Goal: Information Seeking & Learning: Check status

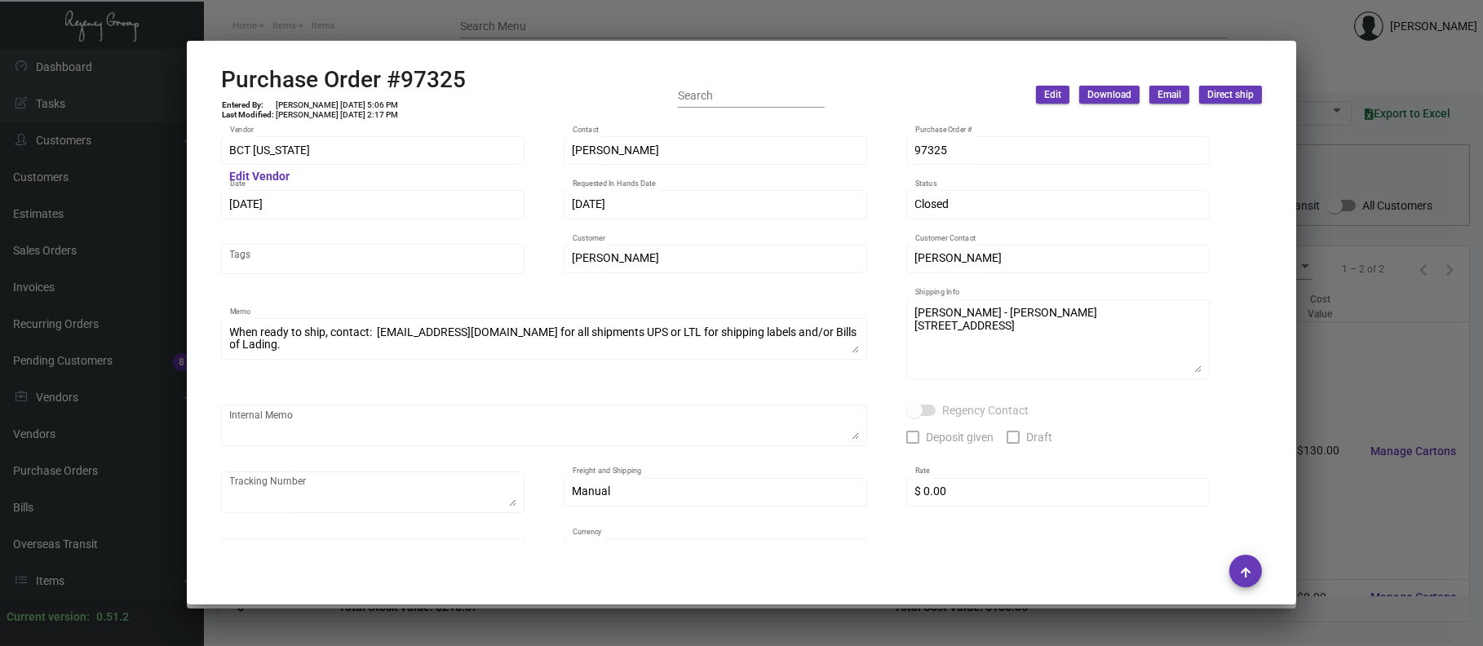
click at [567, 11] on div at bounding box center [741, 323] width 1483 height 646
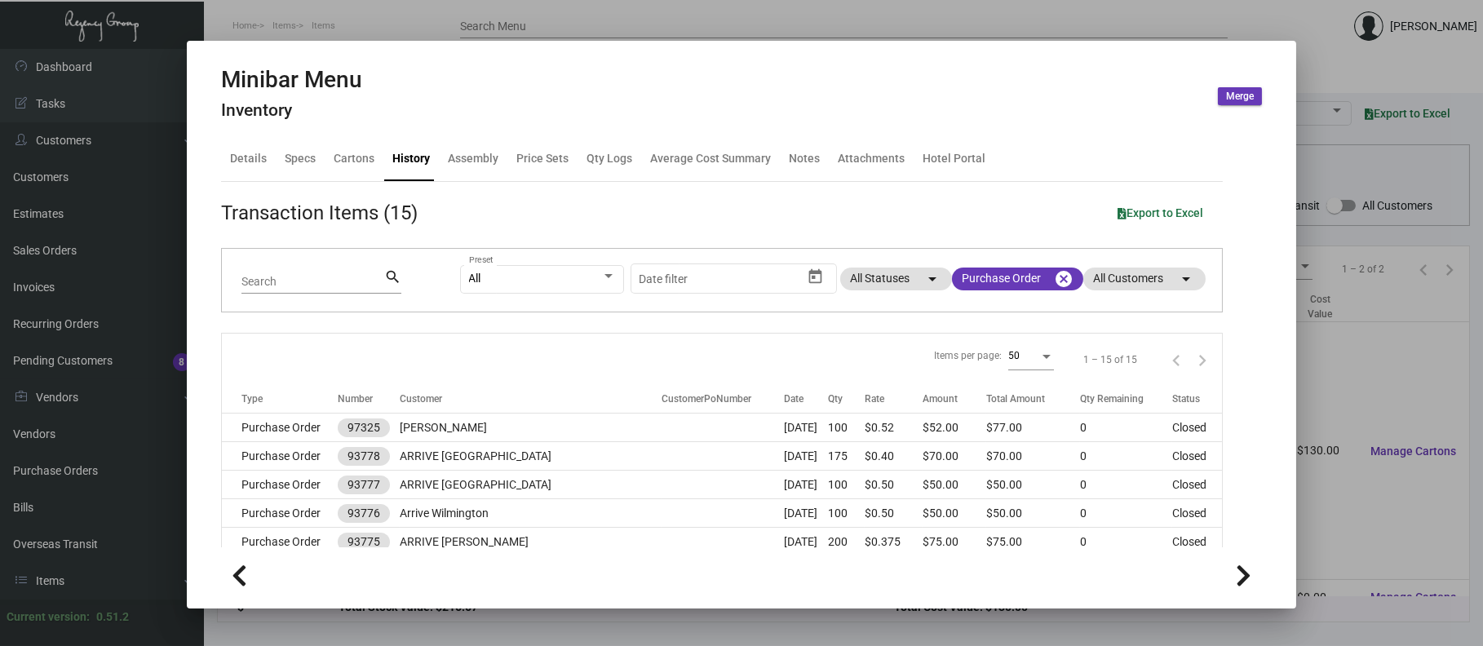
click at [741, 287] on div "Start date – Date filter" at bounding box center [721, 278] width 163 height 32
click at [741, 287] on ng-component "Minibar Menu Inventory Merge Details Specs Cartons History Assembly Price Sets …" at bounding box center [741, 334] width 1041 height 537
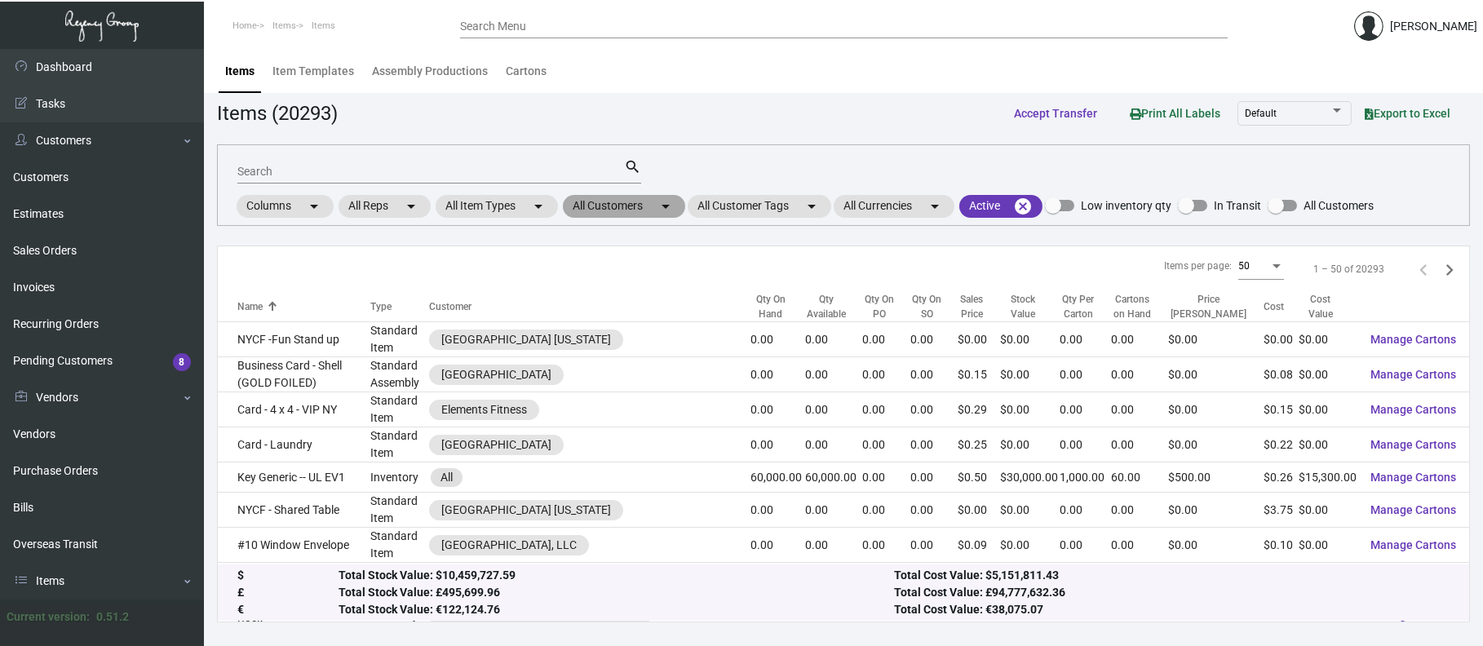
click at [656, 204] on mat-chip "All Customers arrow_drop_down" at bounding box center [624, 206] width 122 height 23
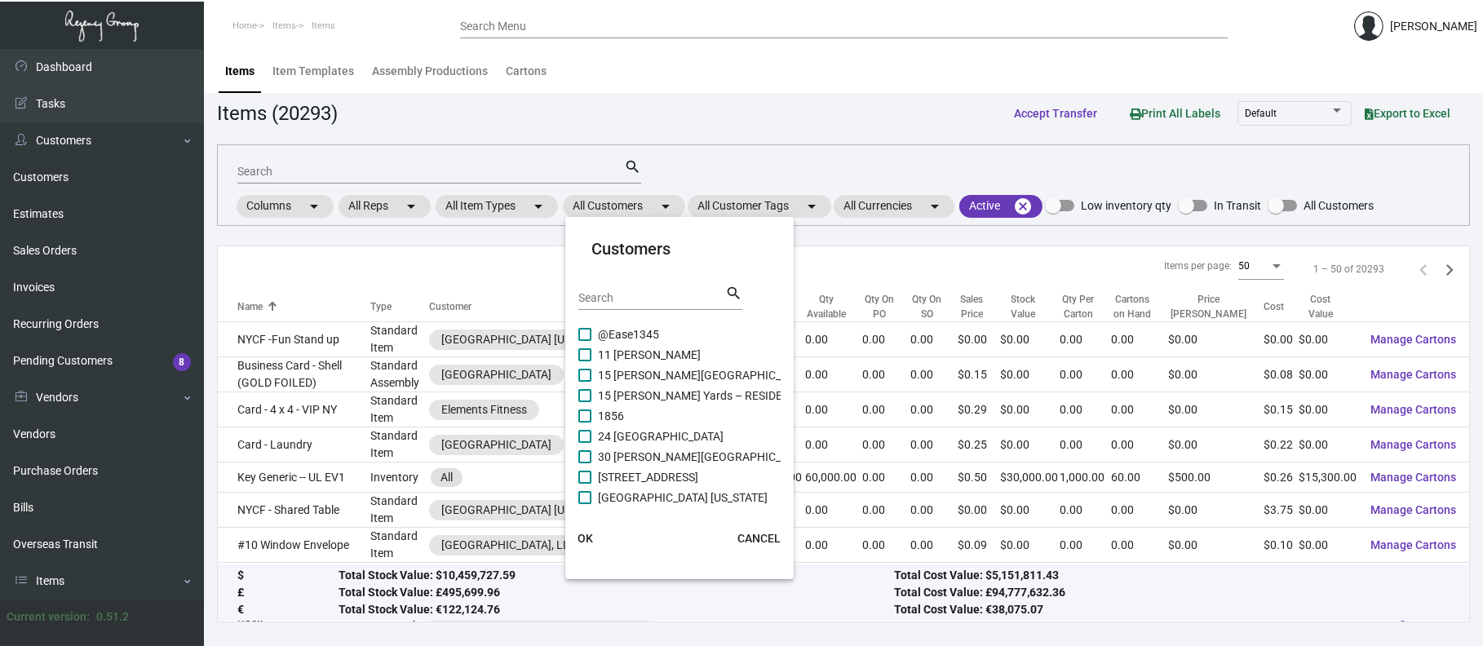
click at [680, 303] on input "Search" at bounding box center [651, 298] width 147 height 13
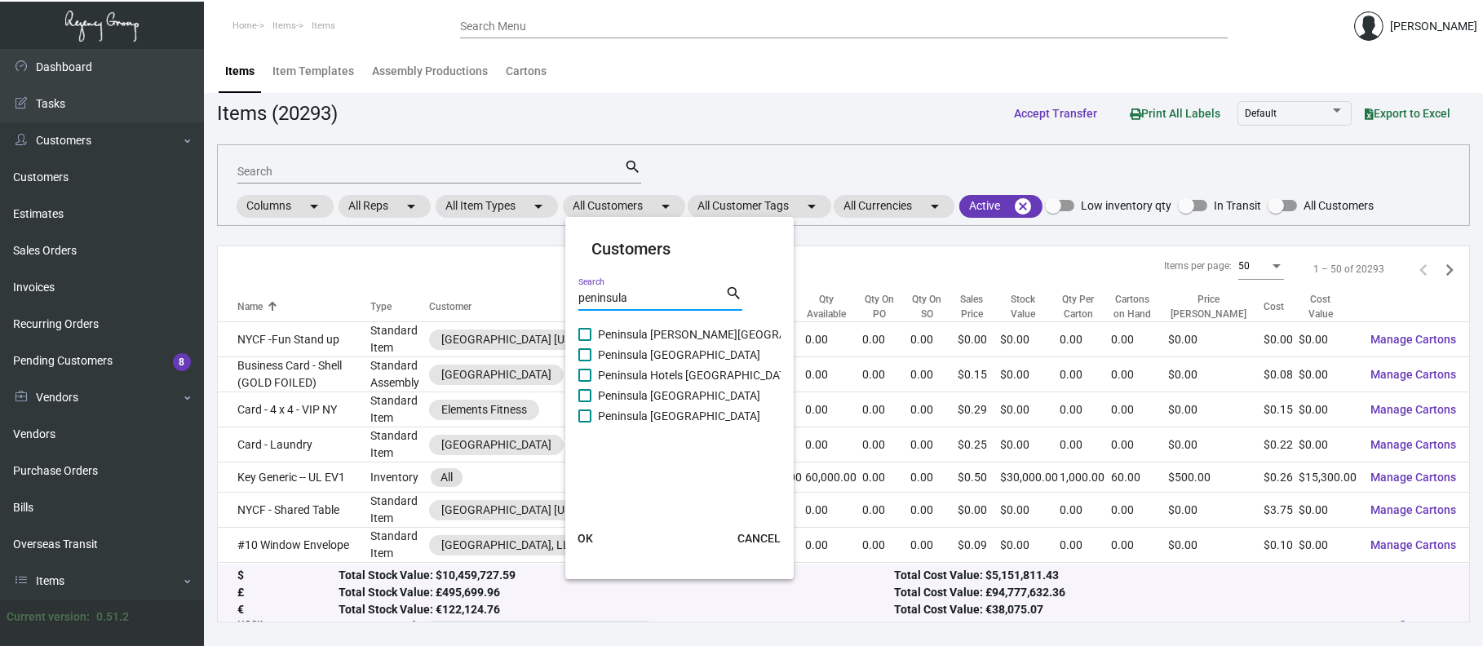
type input "peninsula"
click at [659, 413] on span "Peninsula [GEOGRAPHIC_DATA]" at bounding box center [679, 416] width 162 height 20
click at [585, 423] on input "Peninsula [GEOGRAPHIC_DATA]" at bounding box center [584, 423] width 1 height 1
checkbox input "true"
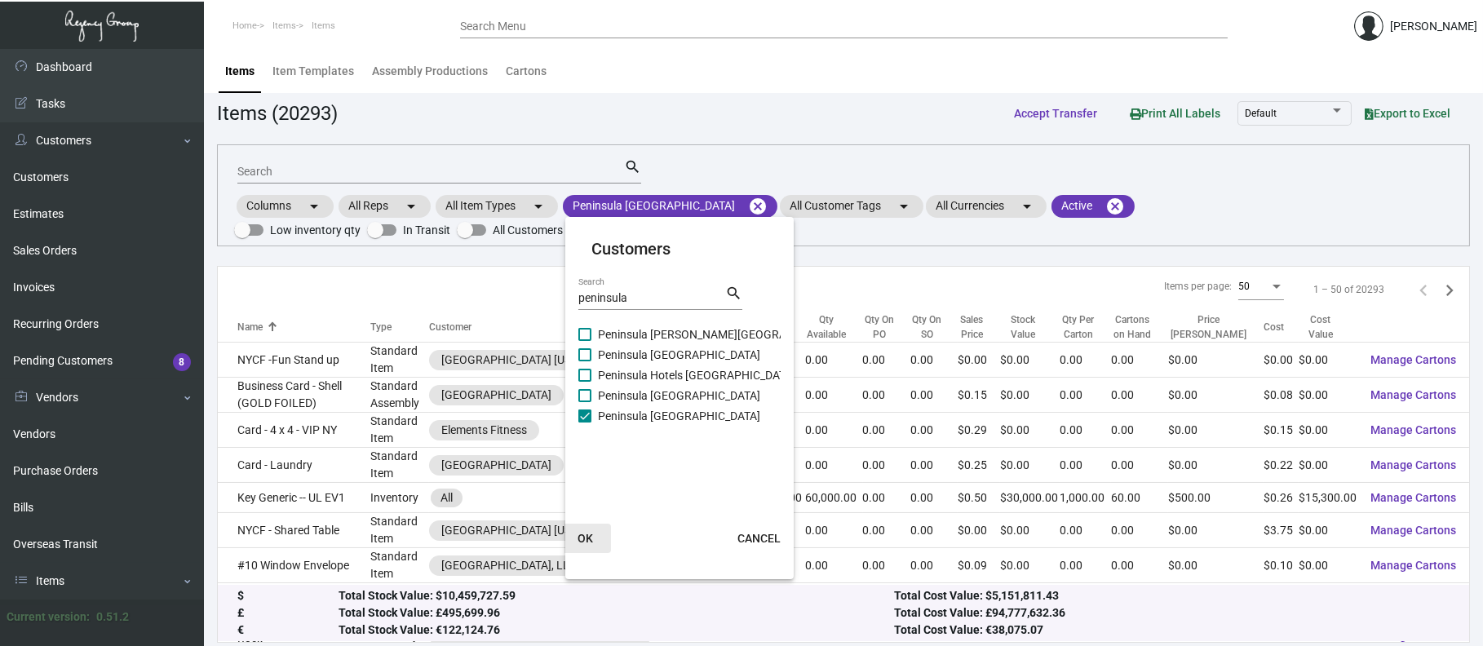
click at [588, 532] on span "OK" at bounding box center [586, 538] width 16 height 13
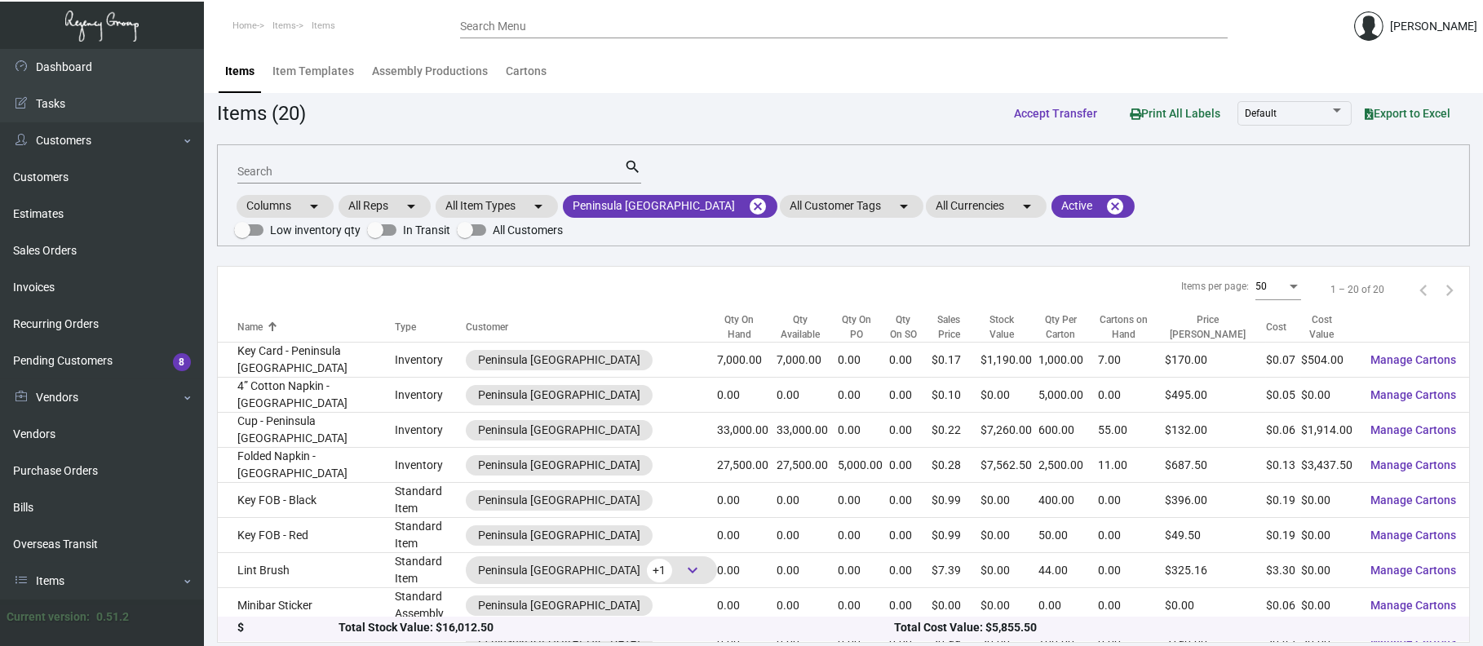
click at [717, 312] on div "Qty On Hand" at bounding box center [739, 326] width 45 height 29
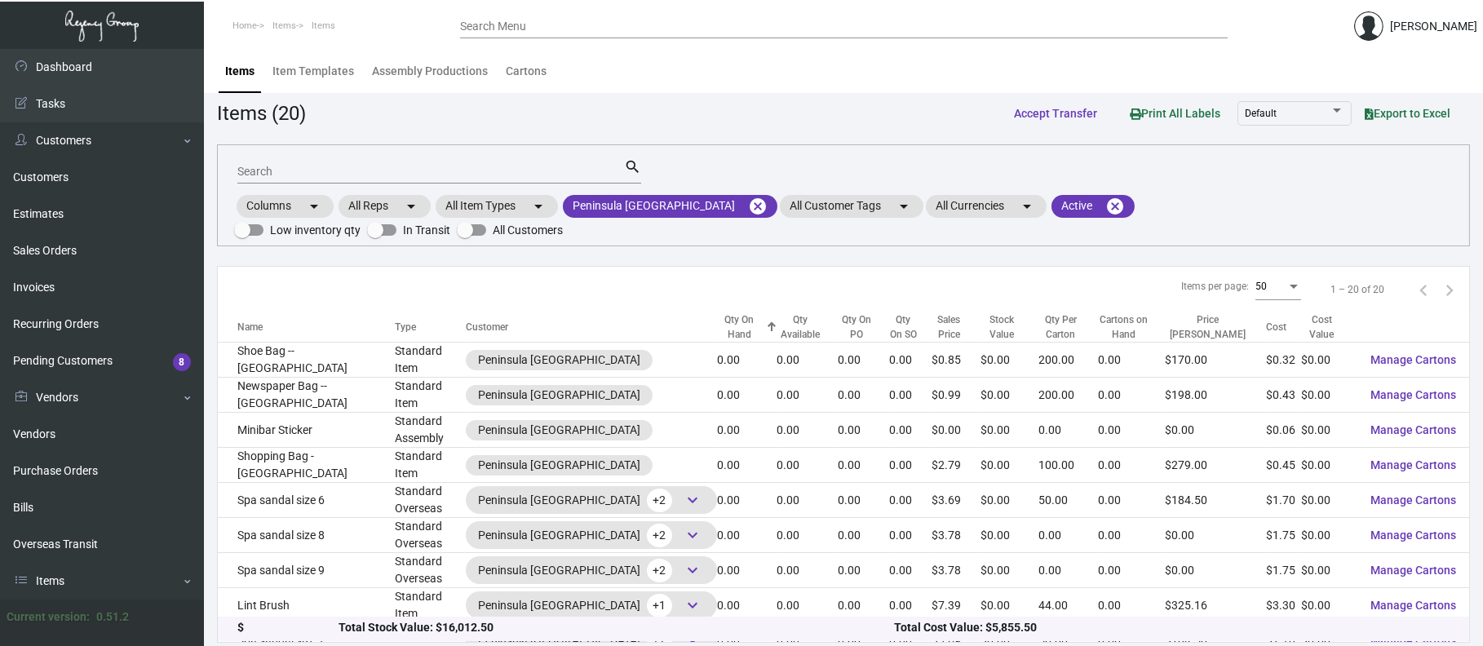
click at [717, 312] on div "Qty On Hand" at bounding box center [739, 326] width 45 height 29
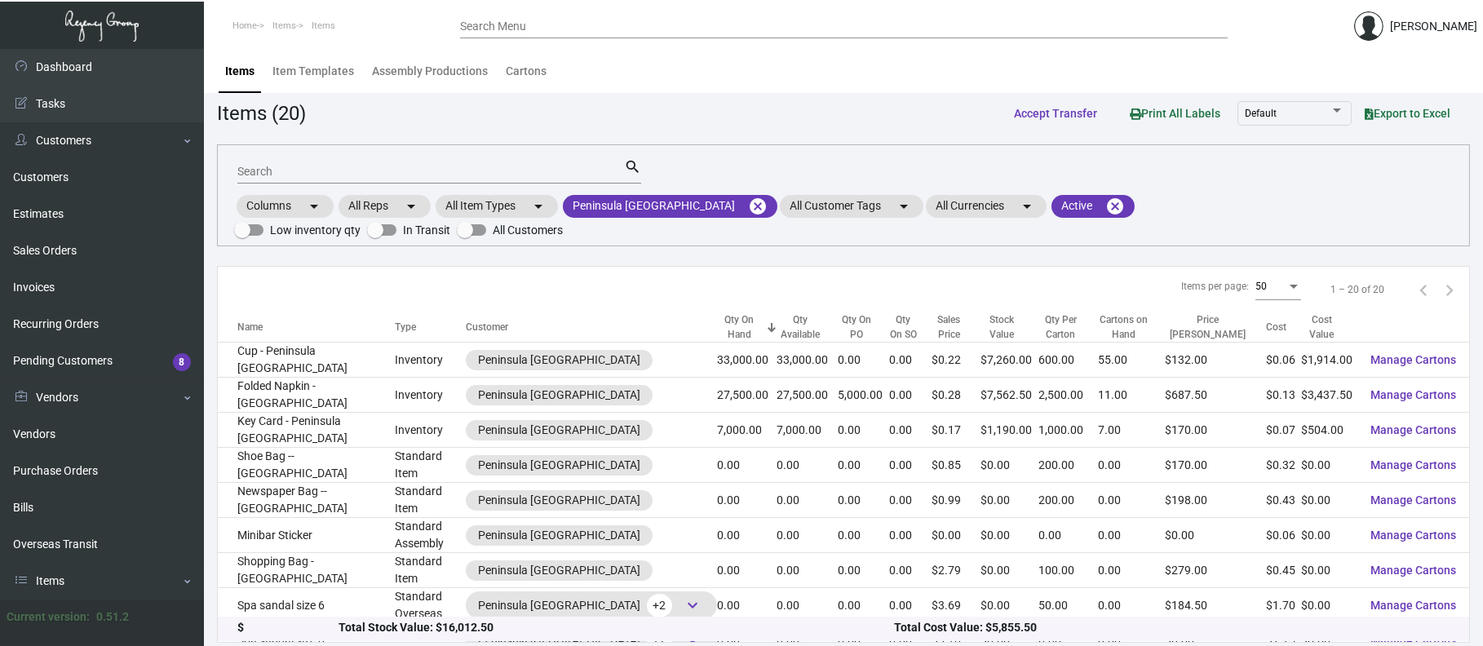
click at [805, 113] on div "Items (20) Accept Transfer Print All Labels Default Export to Excel" at bounding box center [843, 113] width 1253 height 30
click at [1409, 118] on span "Export to Excel" at bounding box center [1408, 113] width 86 height 13
click at [733, 96] on main "Items Item Templates Assembly Productions Cartons Items (20) Accept Transfer Pr…" at bounding box center [843, 350] width 1279 height 602
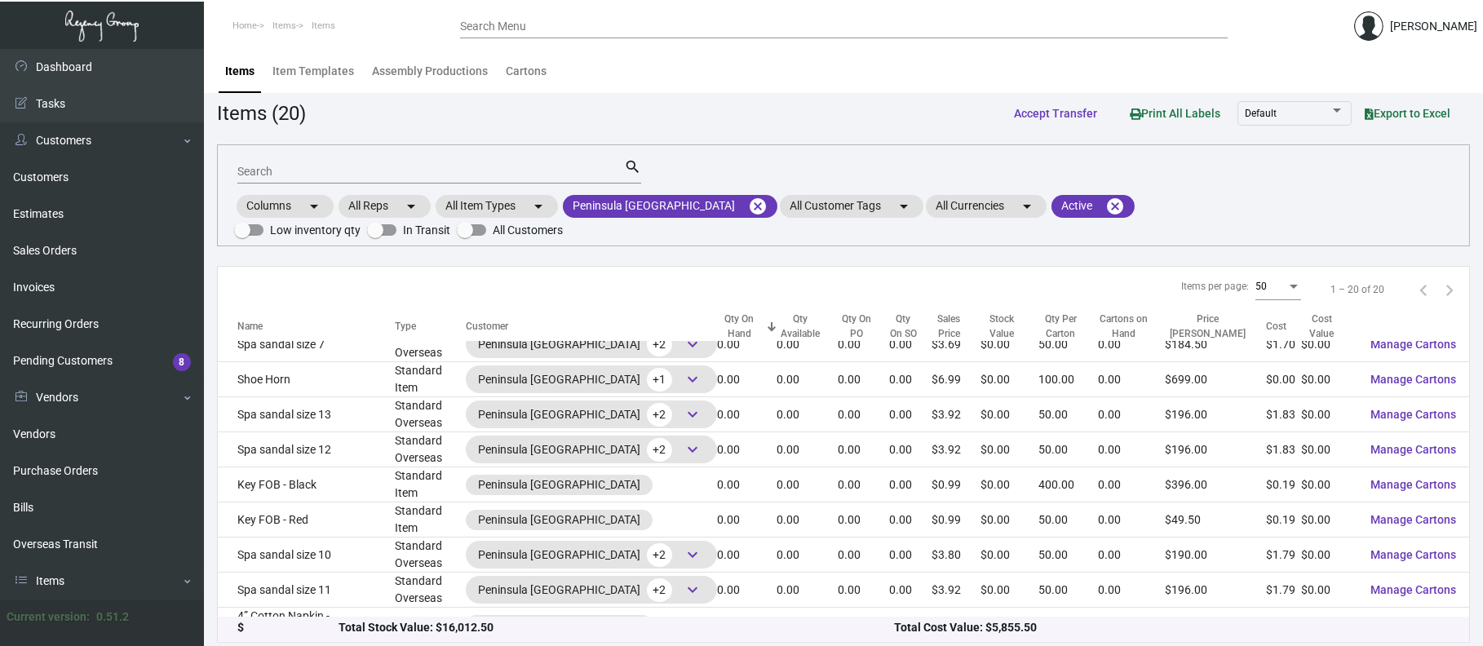
scroll to position [400, 0]
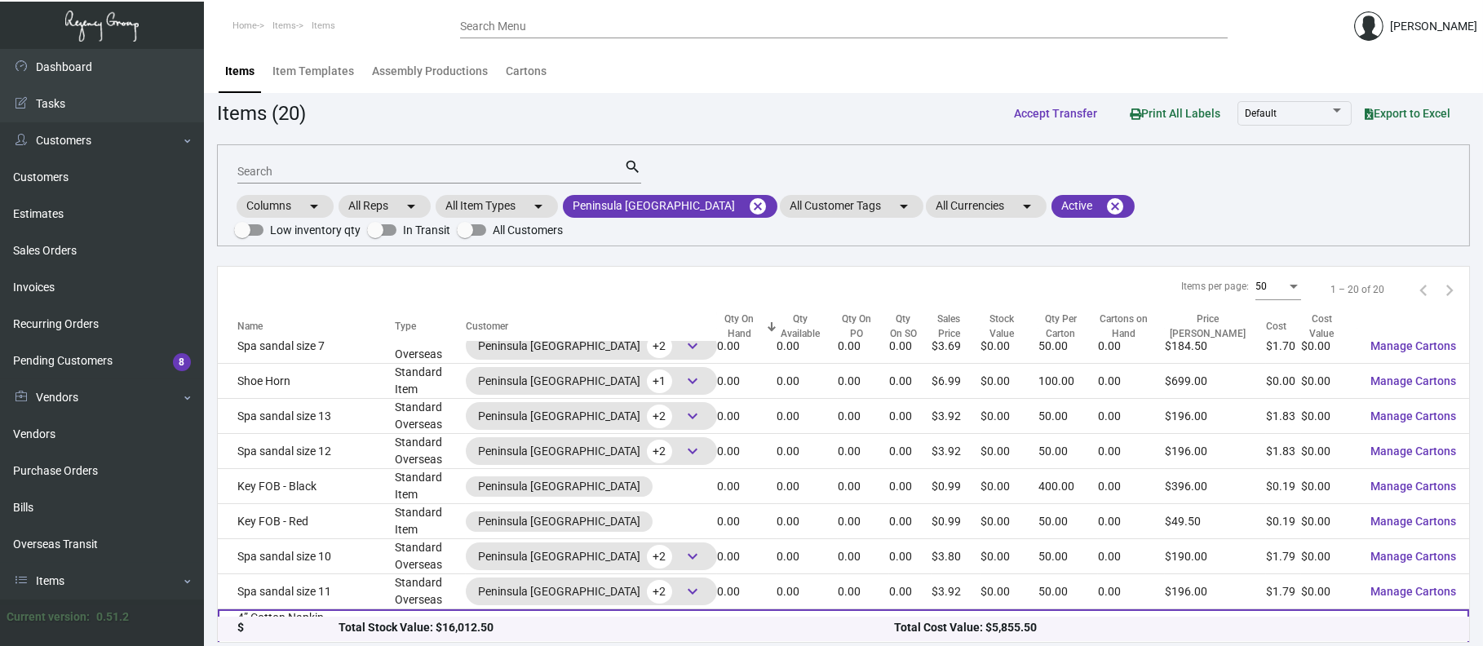
click at [297, 609] on td "4” Cotton Napkin - [GEOGRAPHIC_DATA]" at bounding box center [306, 626] width 177 height 35
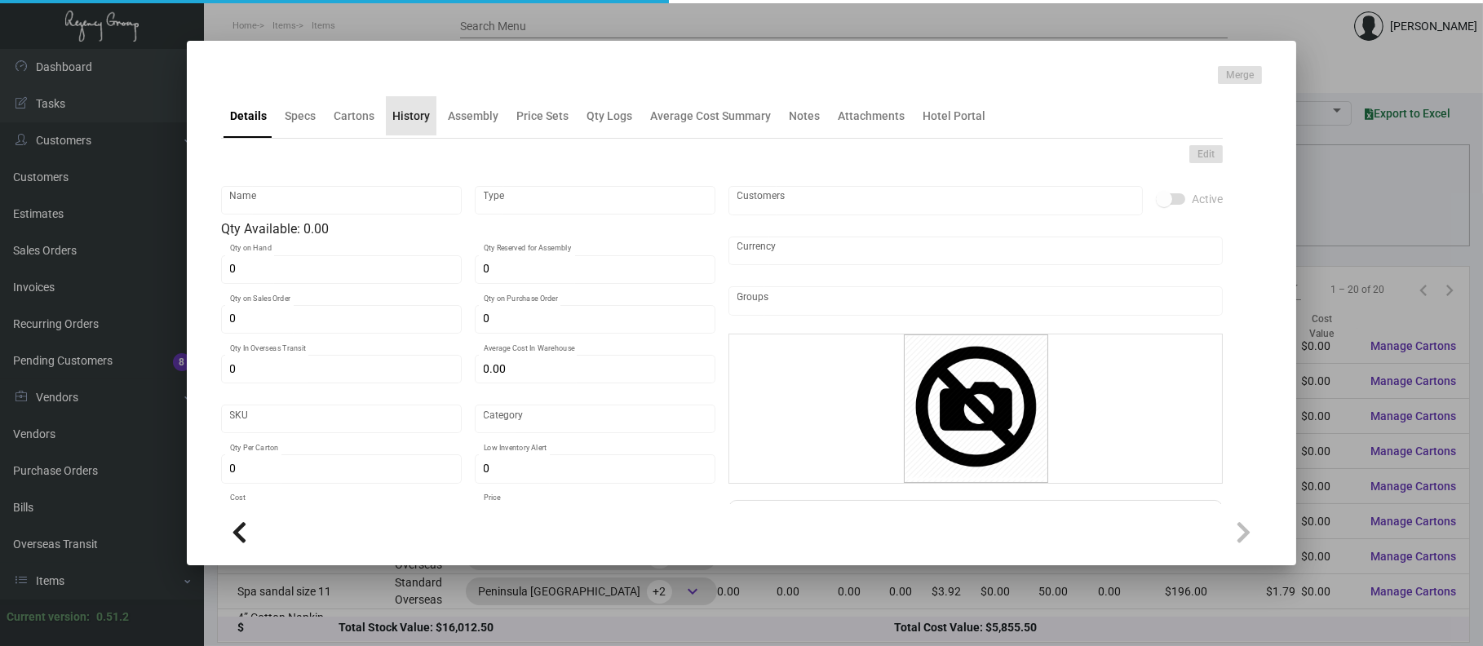
click at [410, 112] on div "History" at bounding box center [411, 116] width 38 height 17
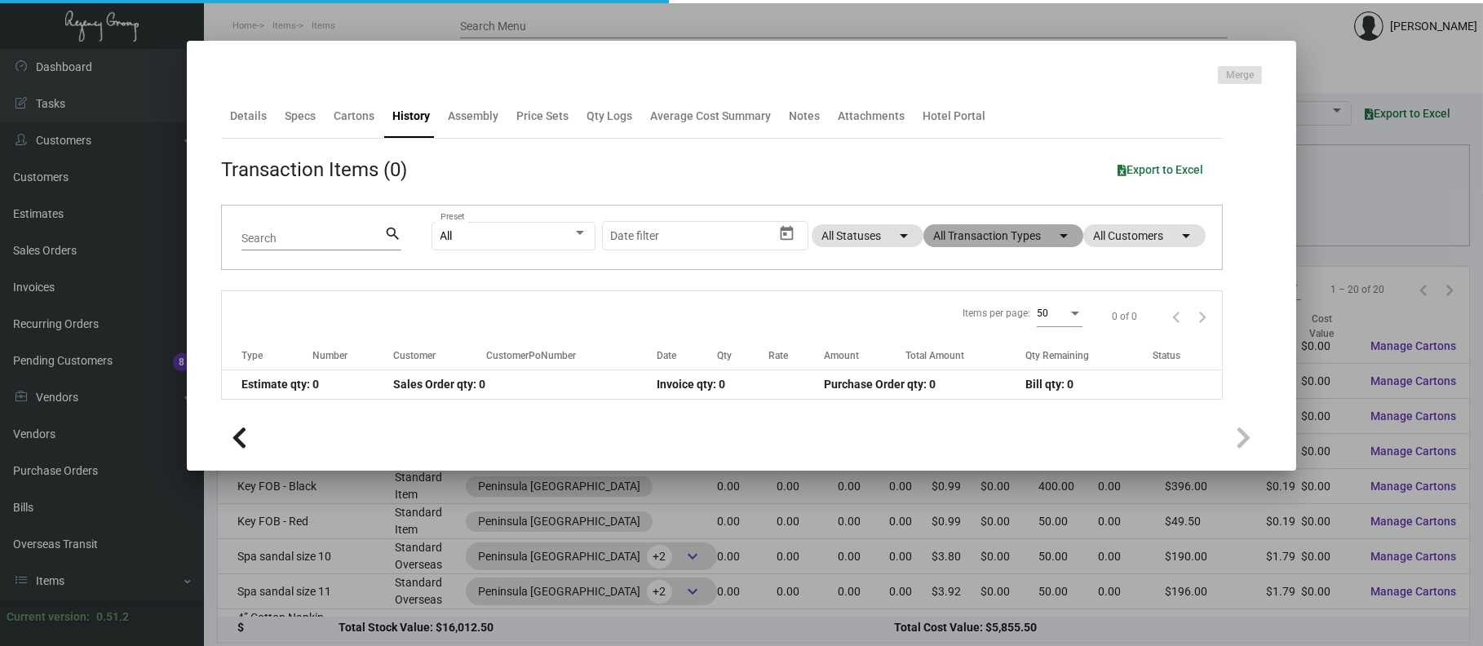
click at [955, 233] on mat-chip "All Transaction Types arrow_drop_down" at bounding box center [1004, 235] width 160 height 23
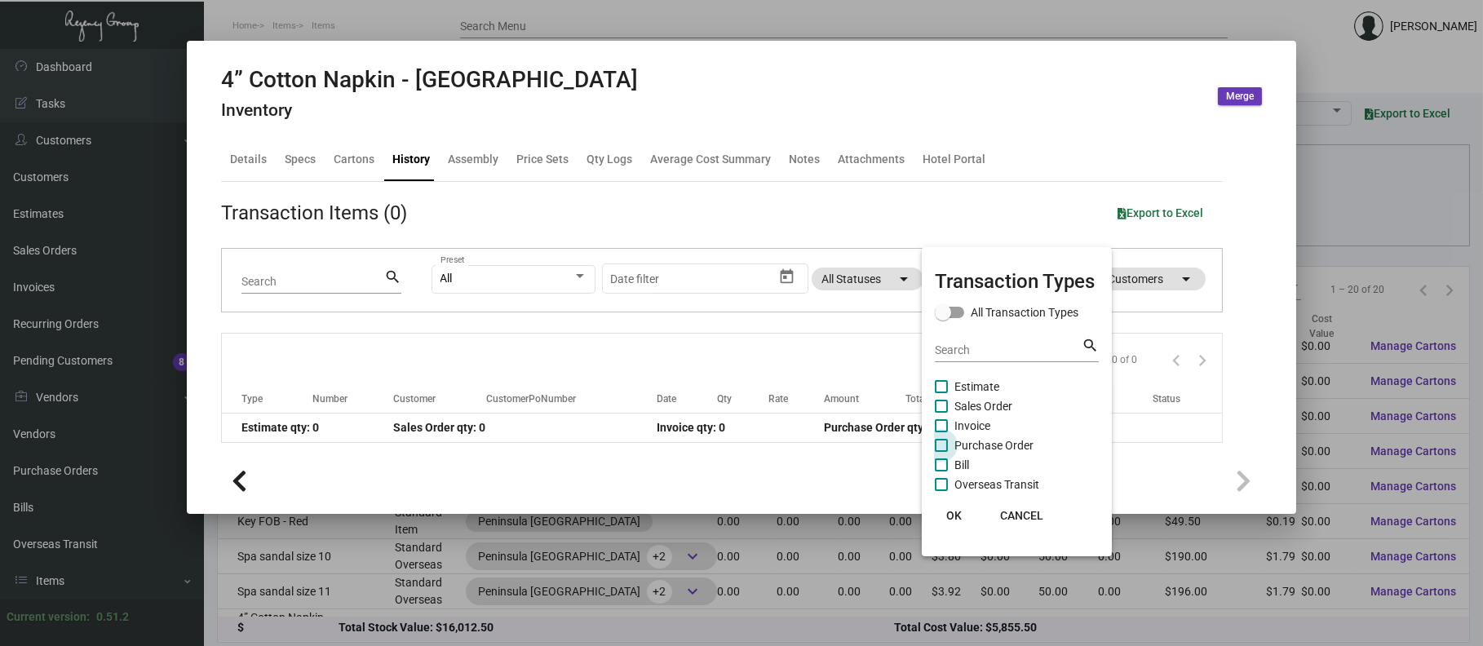
click at [999, 442] on span "Purchase Order" at bounding box center [994, 446] width 79 height 20
click at [942, 452] on input "Purchase Order" at bounding box center [941, 452] width 1 height 1
checkbox input "true"
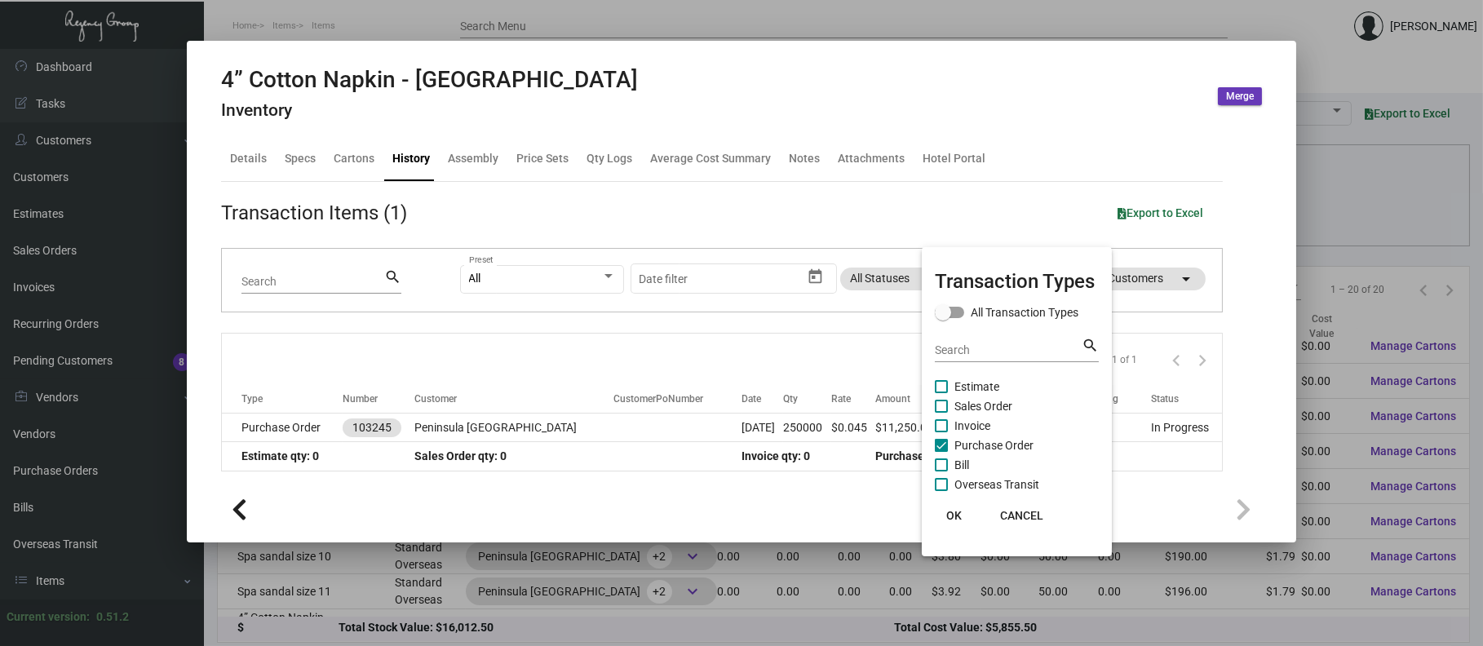
click at [550, 431] on div at bounding box center [741, 323] width 1483 height 646
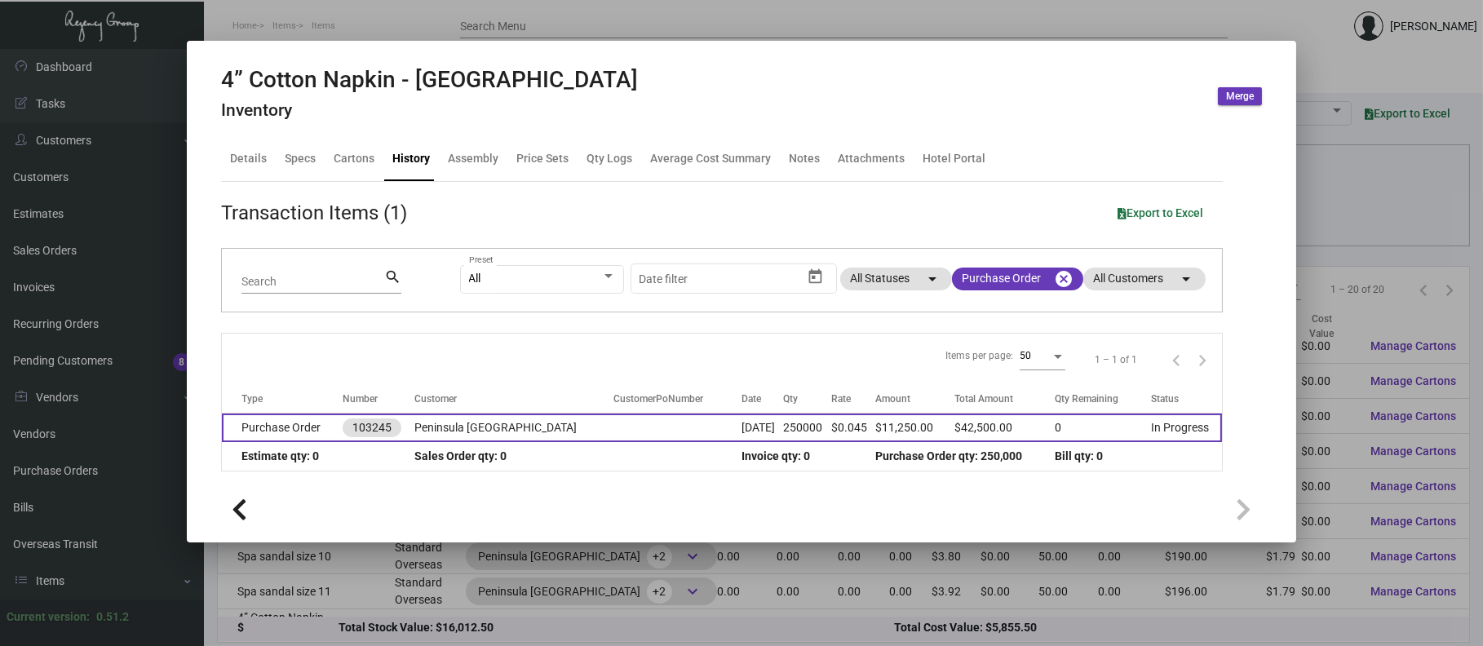
click at [614, 424] on td at bounding box center [678, 428] width 128 height 29
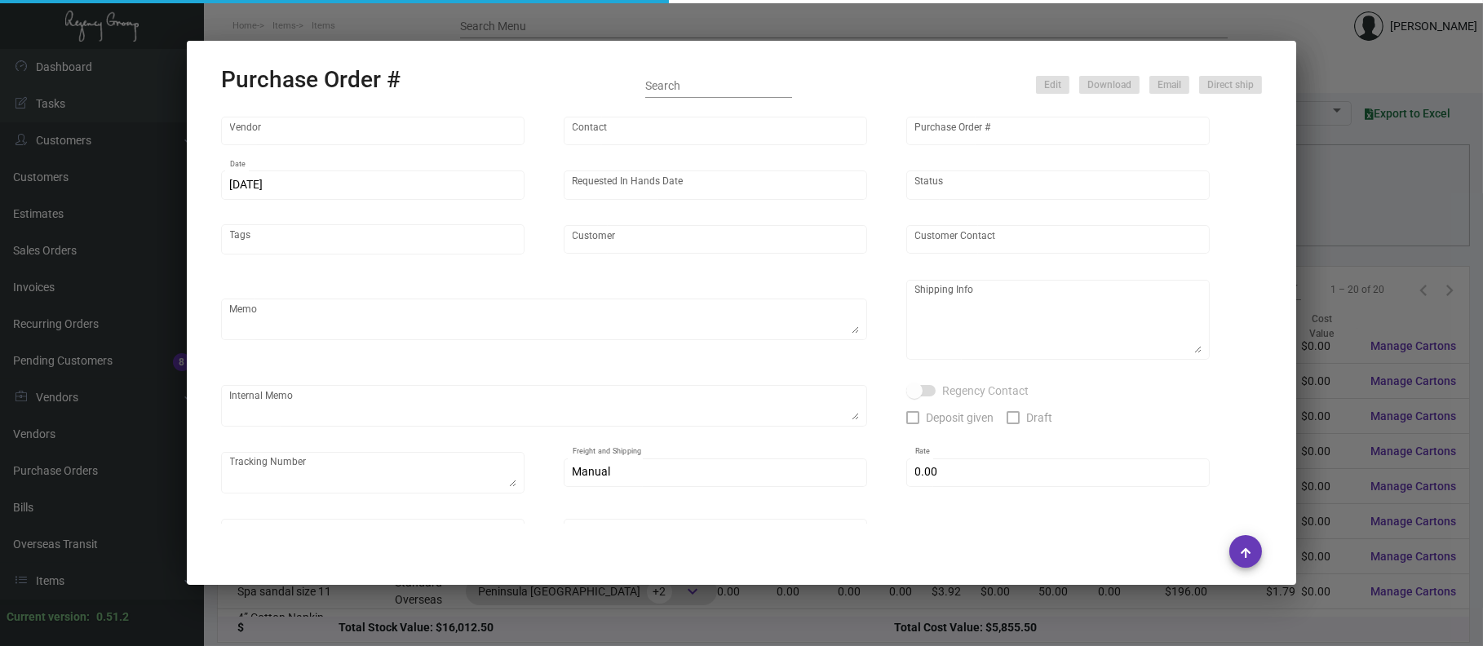
type input "Hangzhou Nuoyi Daily Necessities Co.,Ltd"
type input "Cheng Lin"
type input "103245"
type input "1/18/2024"
type input "2/15/2024"
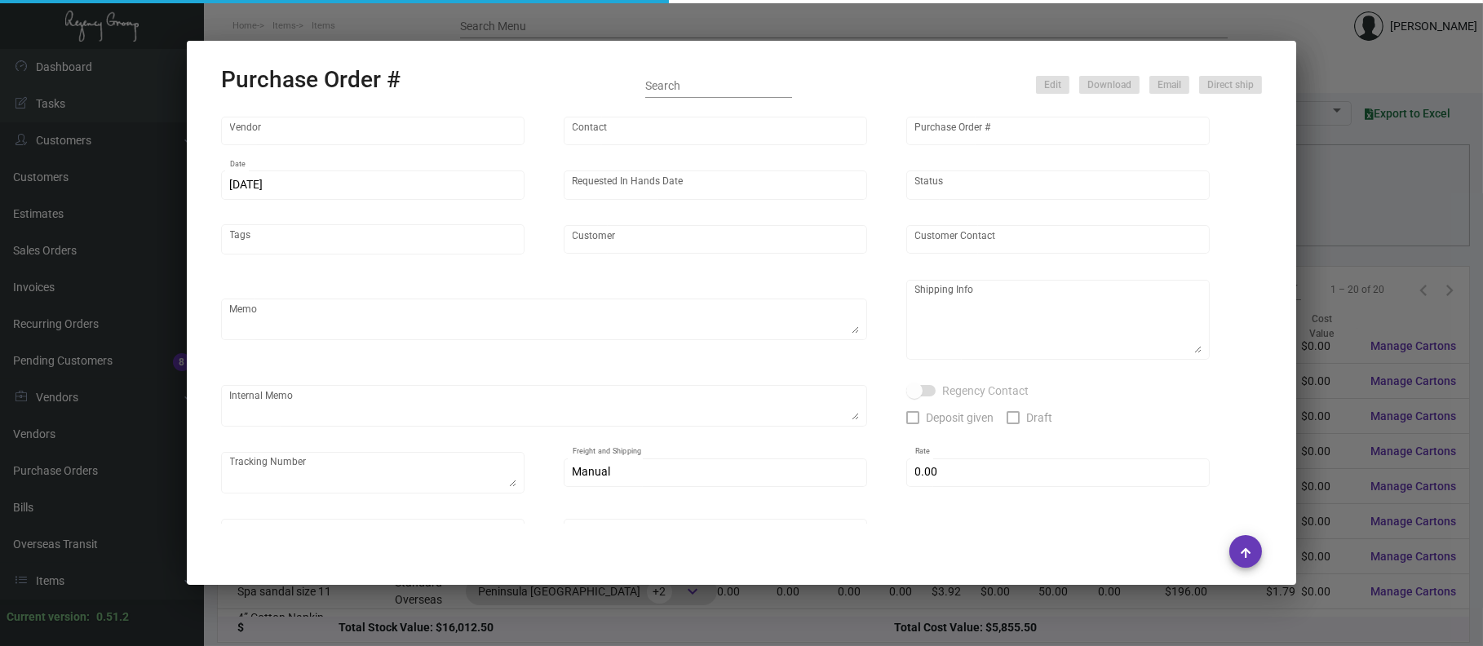
type input "Peninsula [GEOGRAPHIC_DATA]"
type textarea "Please ship by boat to our NJ warehouse."
type textarea "Regency Group NJ - Alex Penate 22 Belgrove Dr. Kearny, NJ, 07032 US"
type textarea "mass production arranged on 3/7. 1 carton of 4” napkins (5000pcs) and 4 cartons…"
checkbox input "true"
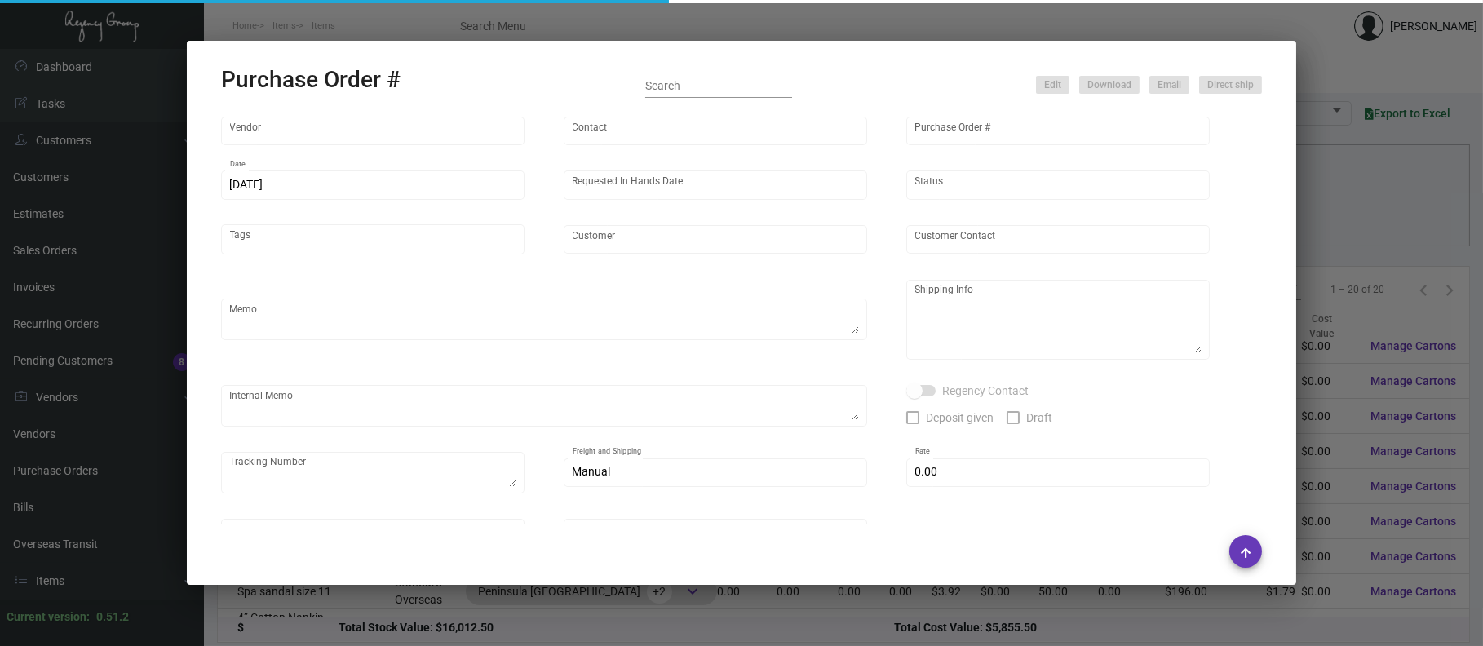
type input "$ 0.00"
type input "United States Dollar $"
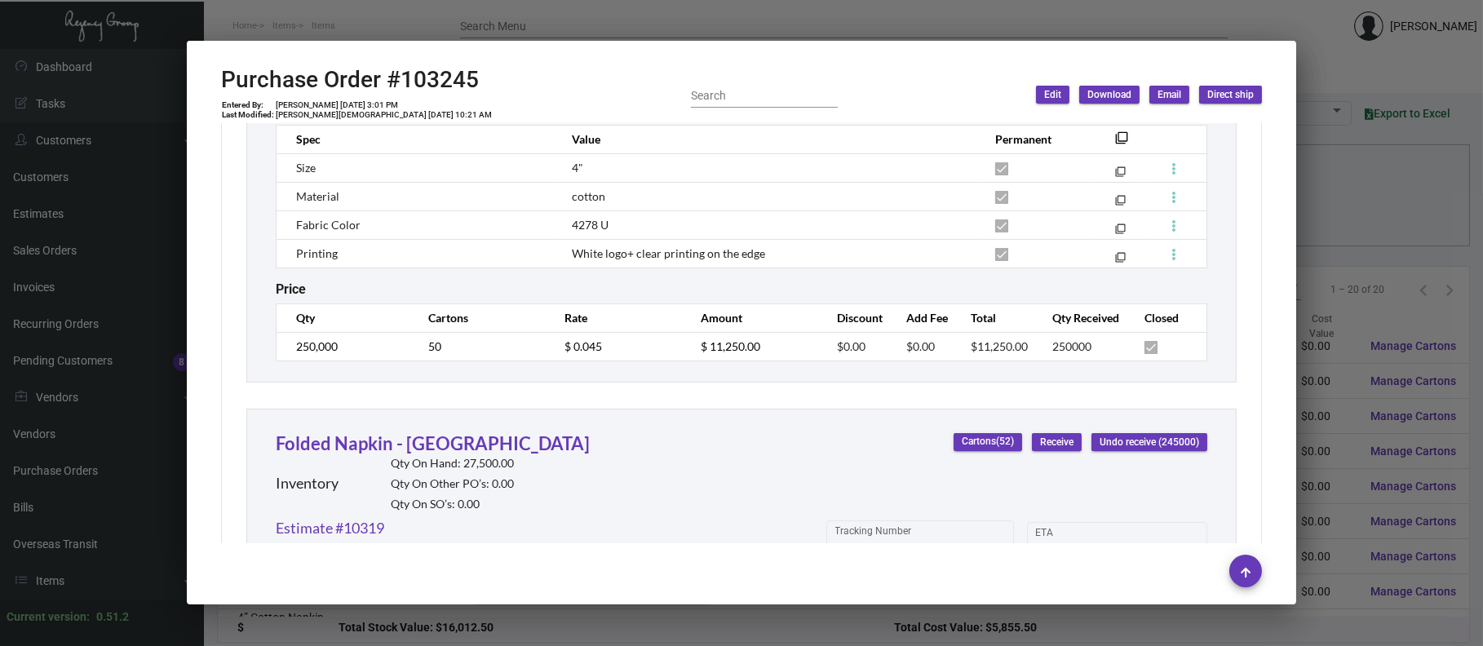
scroll to position [1236, 0]
click at [1348, 352] on div at bounding box center [741, 323] width 1483 height 646
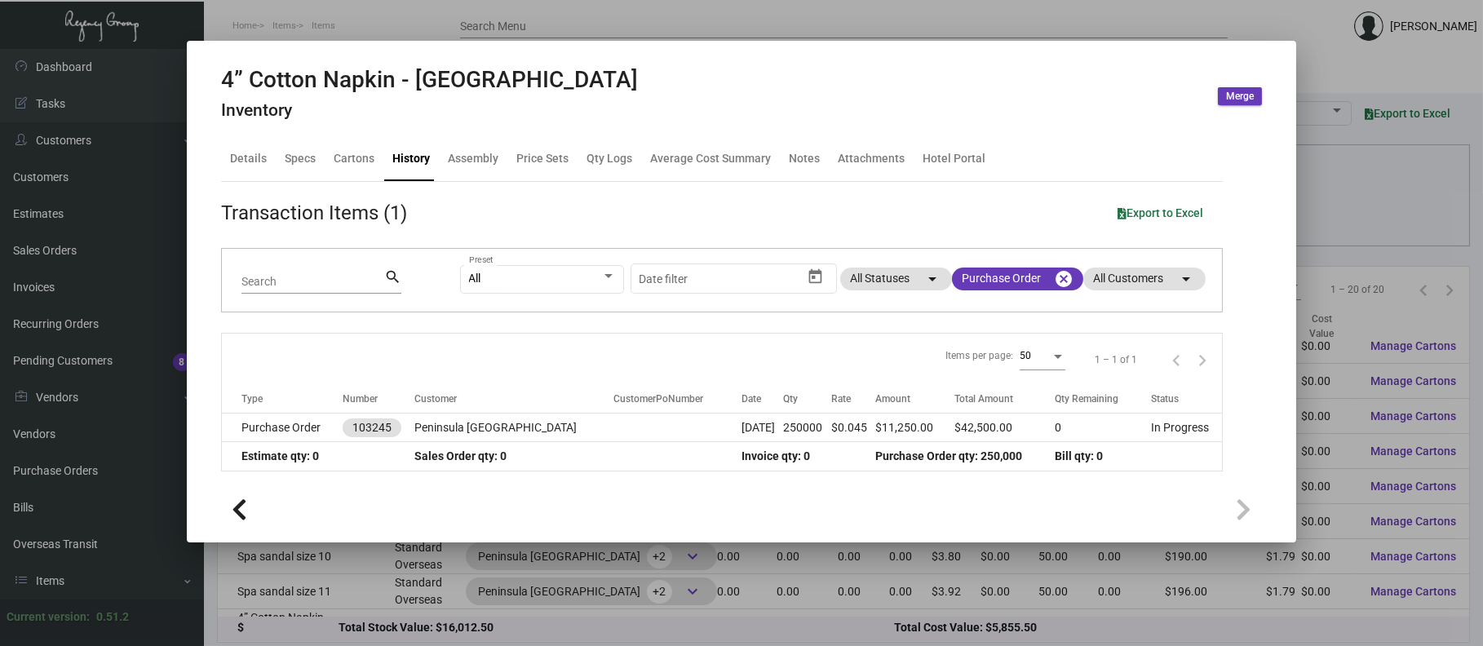
click at [1384, 232] on div at bounding box center [741, 323] width 1483 height 646
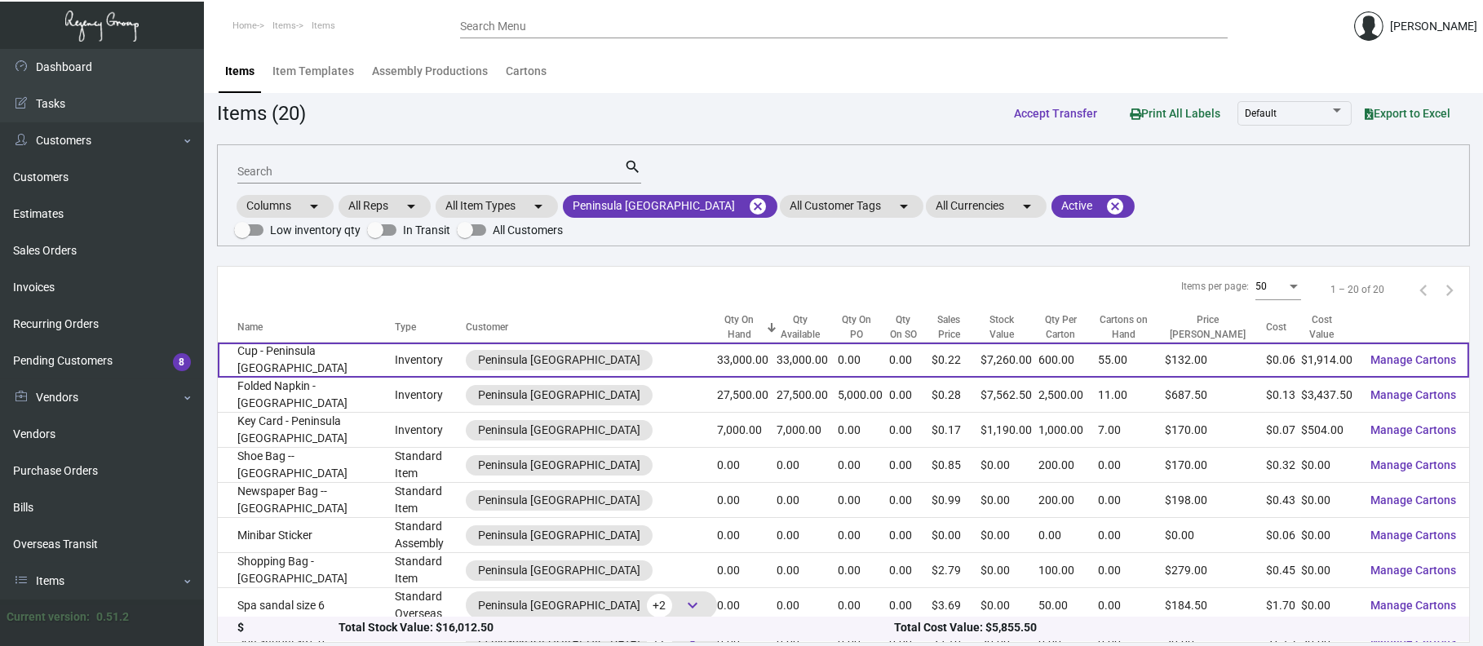
click at [310, 343] on td "Cup - Peninsula NYC" at bounding box center [306, 360] width 177 height 35
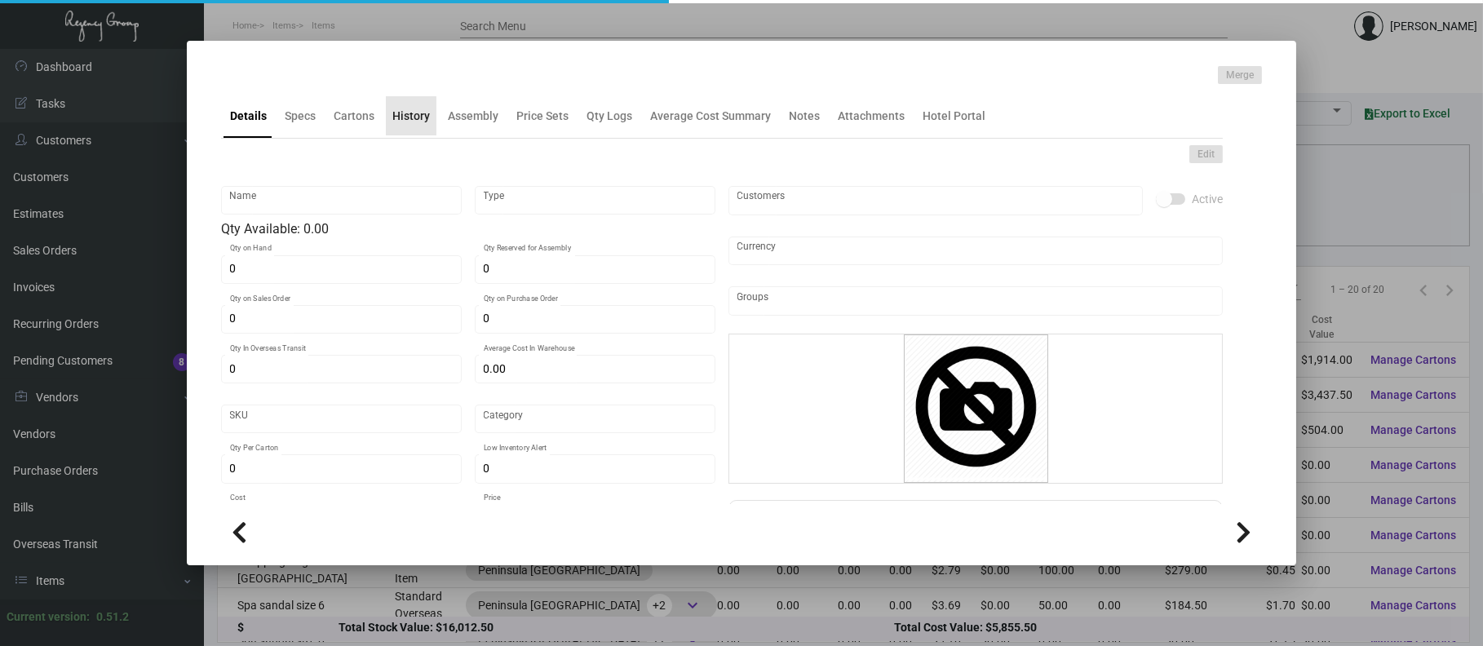
click at [397, 128] on div "History" at bounding box center [411, 115] width 51 height 39
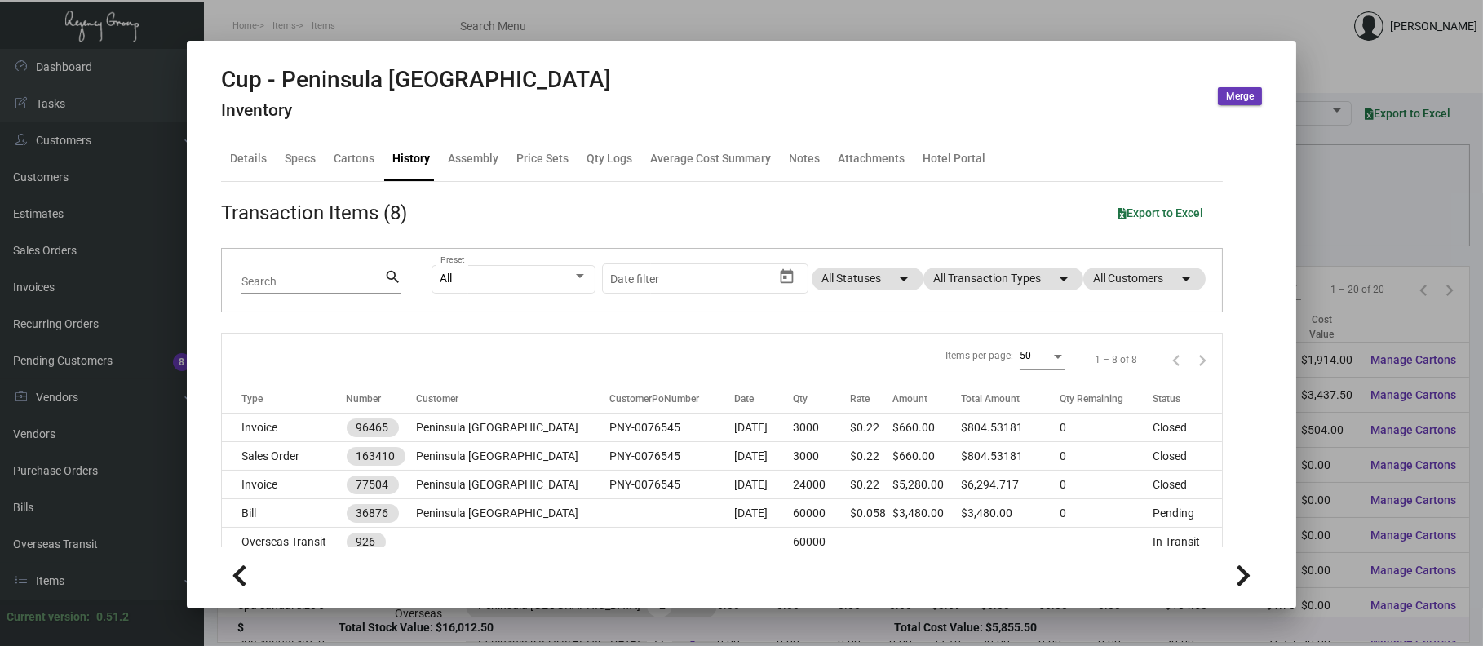
click at [1318, 40] on div at bounding box center [741, 323] width 1483 height 646
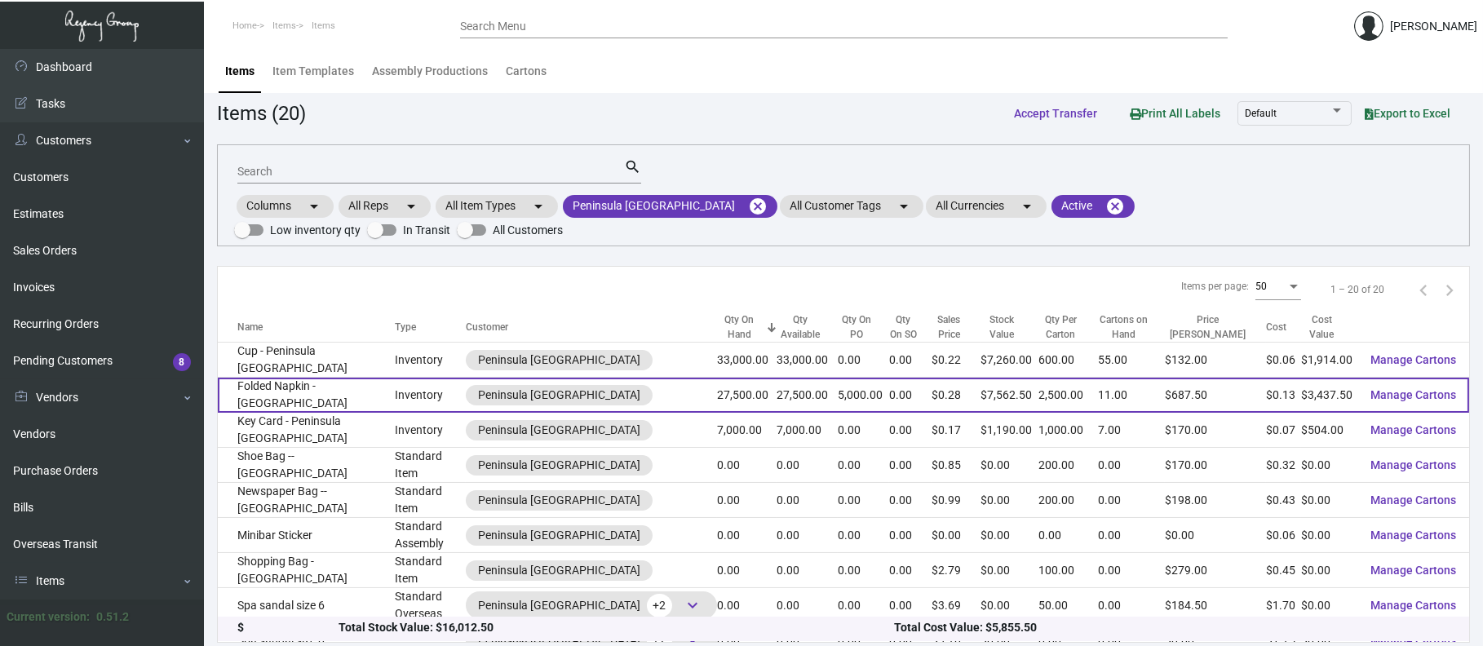
click at [314, 378] on td "Folded Napkin - [GEOGRAPHIC_DATA]" at bounding box center [306, 395] width 177 height 35
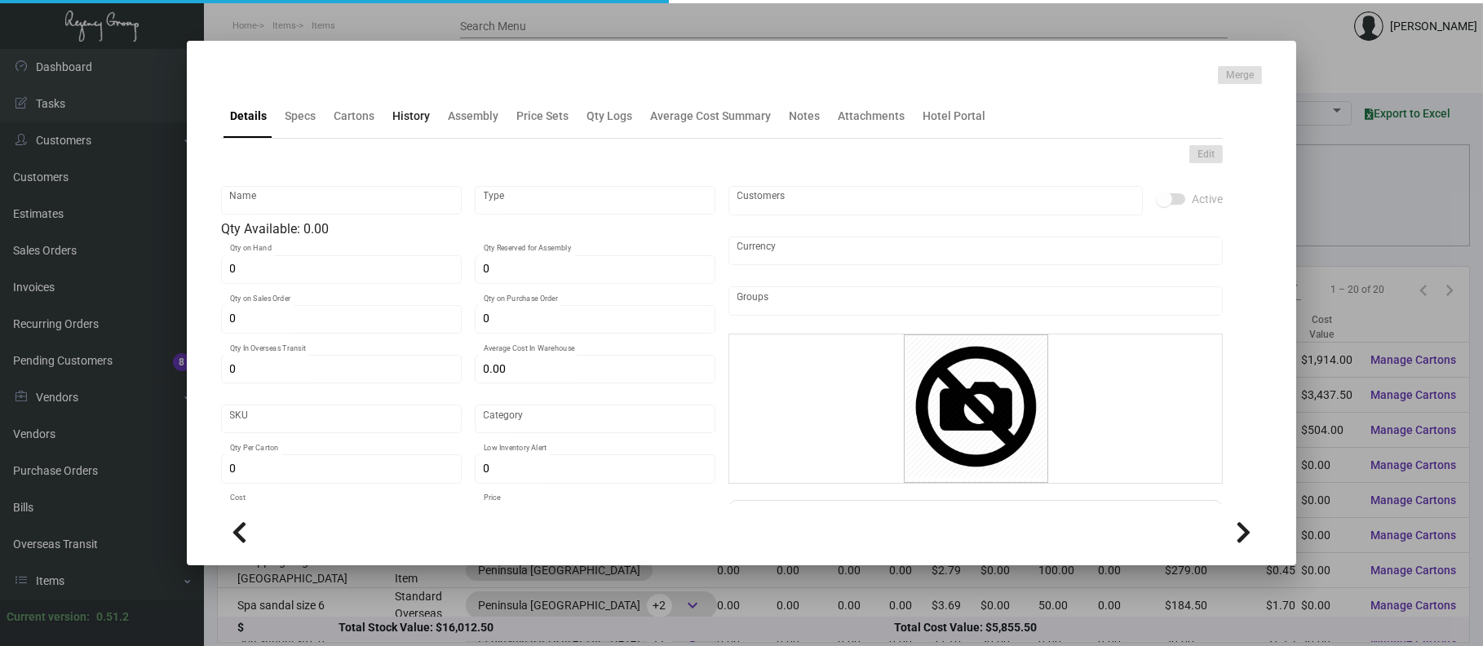
click at [403, 112] on div "History" at bounding box center [411, 116] width 38 height 17
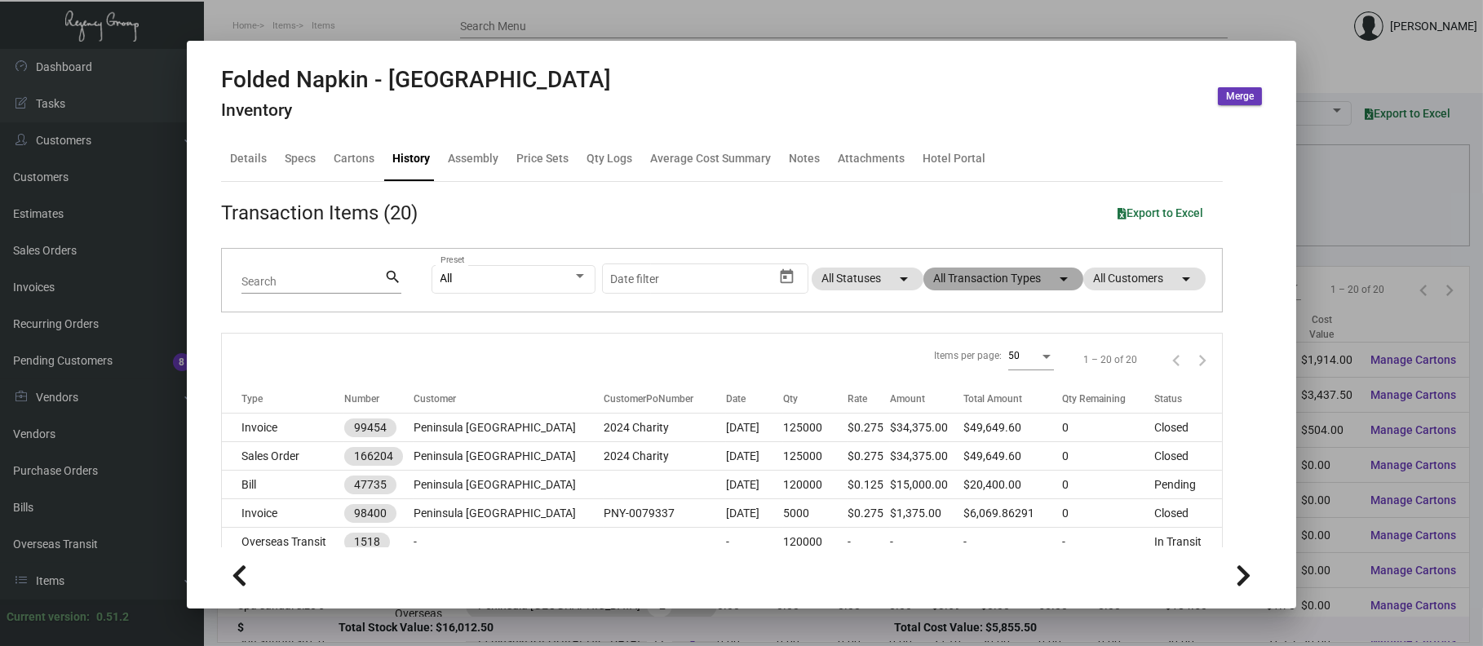
click at [990, 277] on mat-chip "All Transaction Types arrow_drop_down" at bounding box center [1004, 279] width 160 height 23
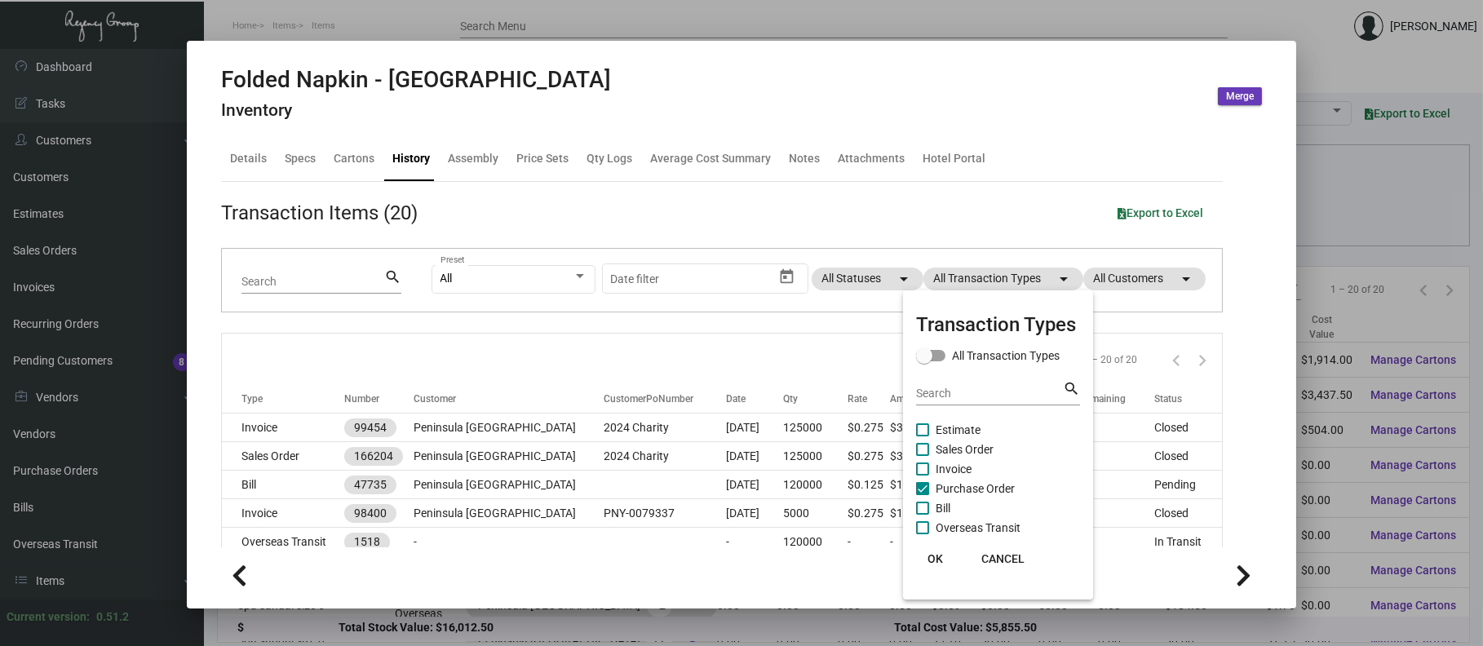
click at [993, 485] on span "Purchase Order" at bounding box center [975, 489] width 79 height 20
click at [923, 495] on input "Purchase Order" at bounding box center [922, 495] width 1 height 1
click at [993, 485] on span "Purchase Order" at bounding box center [975, 489] width 79 height 20
click at [923, 495] on input "Purchase Order" at bounding box center [922, 495] width 1 height 1
checkbox input "true"
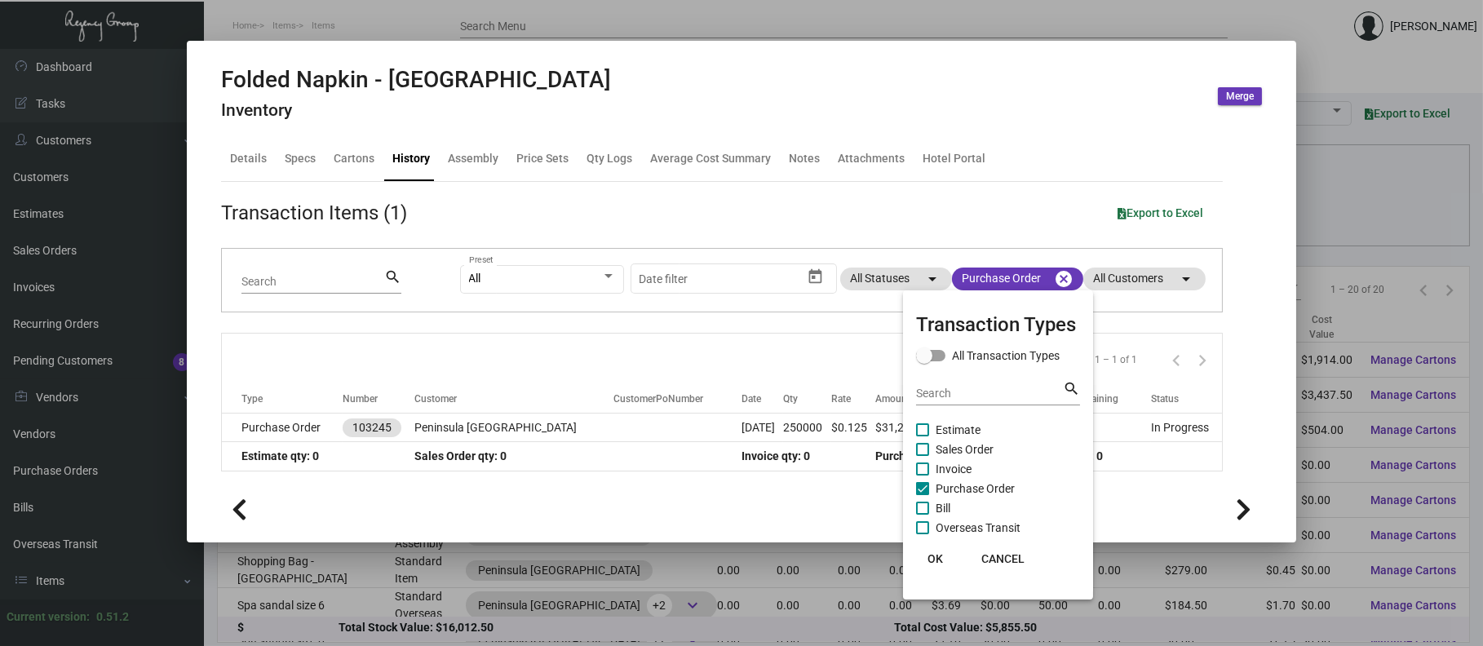
click at [542, 427] on div at bounding box center [741, 323] width 1483 height 646
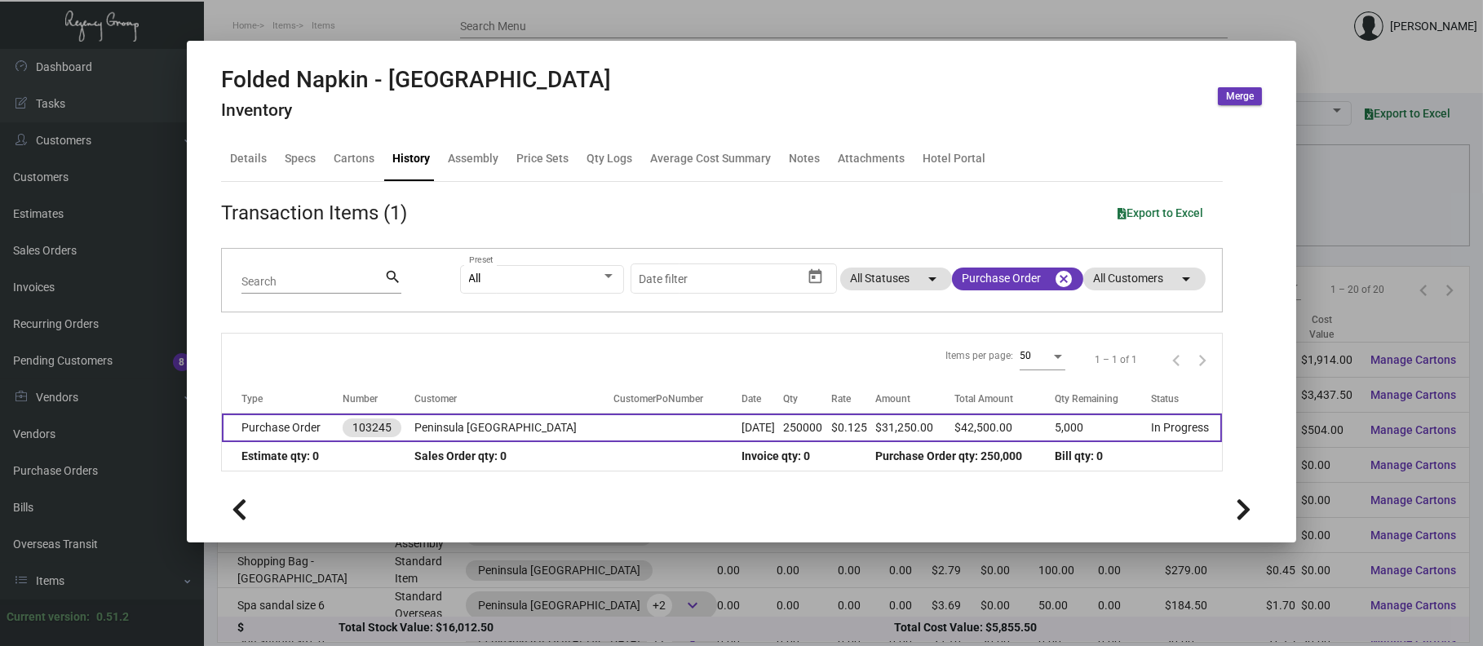
click at [517, 427] on td "Peninsula [GEOGRAPHIC_DATA]" at bounding box center [513, 428] width 199 height 29
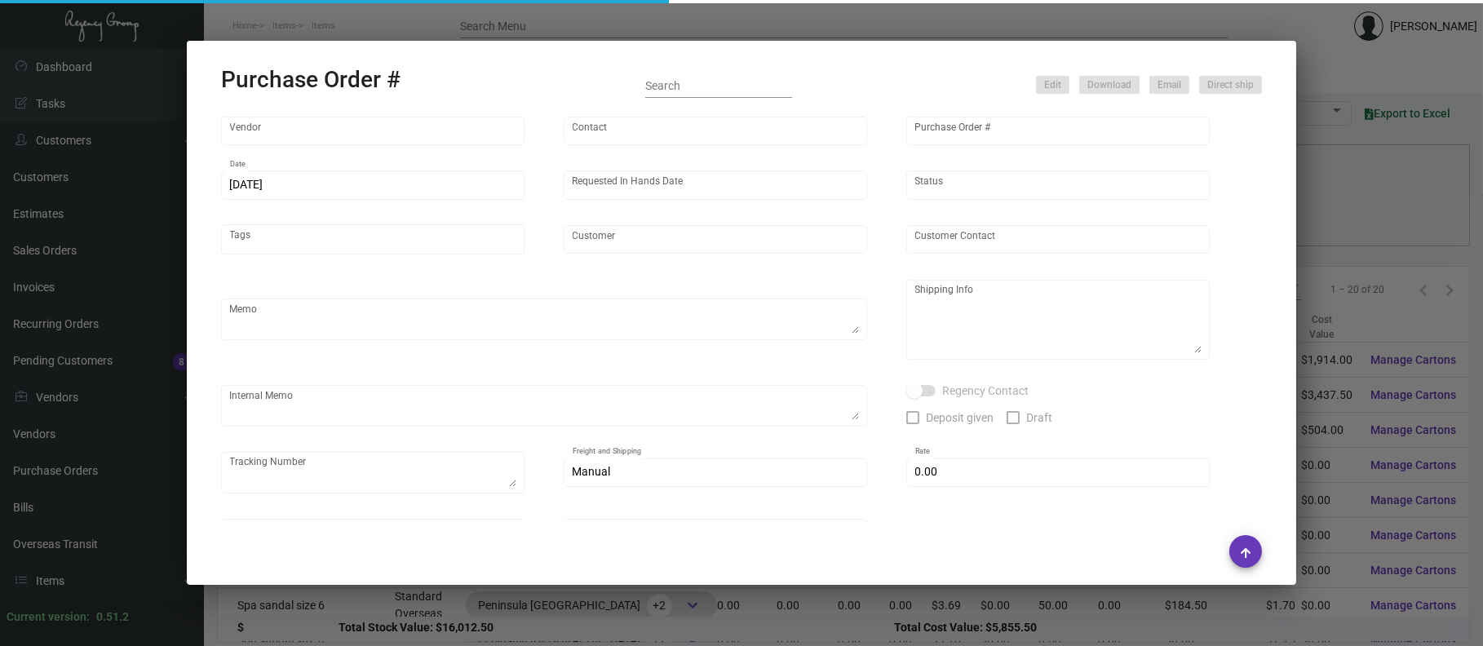
type input "Hangzhou Nuoyi Daily Necessities Co.,Ltd"
type input "Cheng Lin"
type input "103245"
type input "1/18/2024"
type input "2/15/2024"
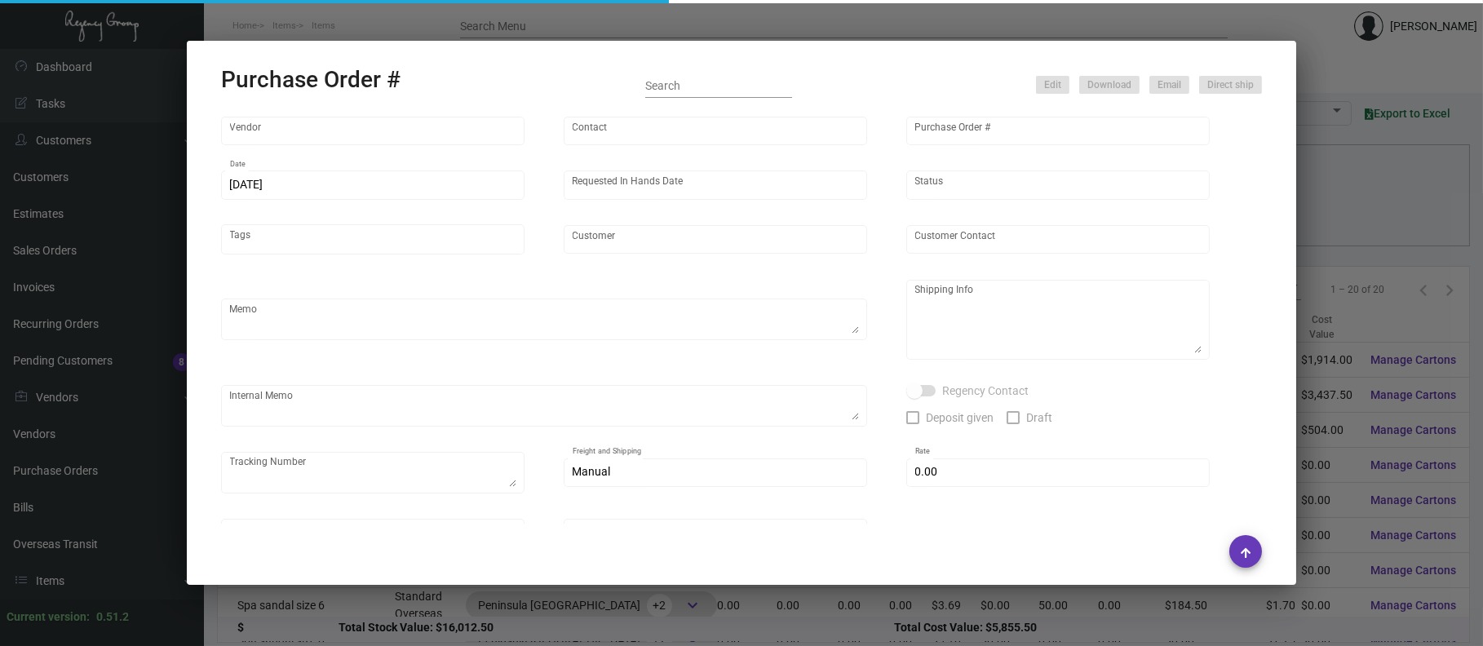
type input "Peninsula [GEOGRAPHIC_DATA]"
type textarea "Please ship by boat to our NJ warehouse."
type textarea "Regency Group NJ - Alex Penate 22 Belgrove Dr. Kearny, NJ, 07032 US"
type textarea "mass production arranged on 3/7. 1 carton of 4” napkins (5000pcs) and 4 cartons…"
checkbox input "true"
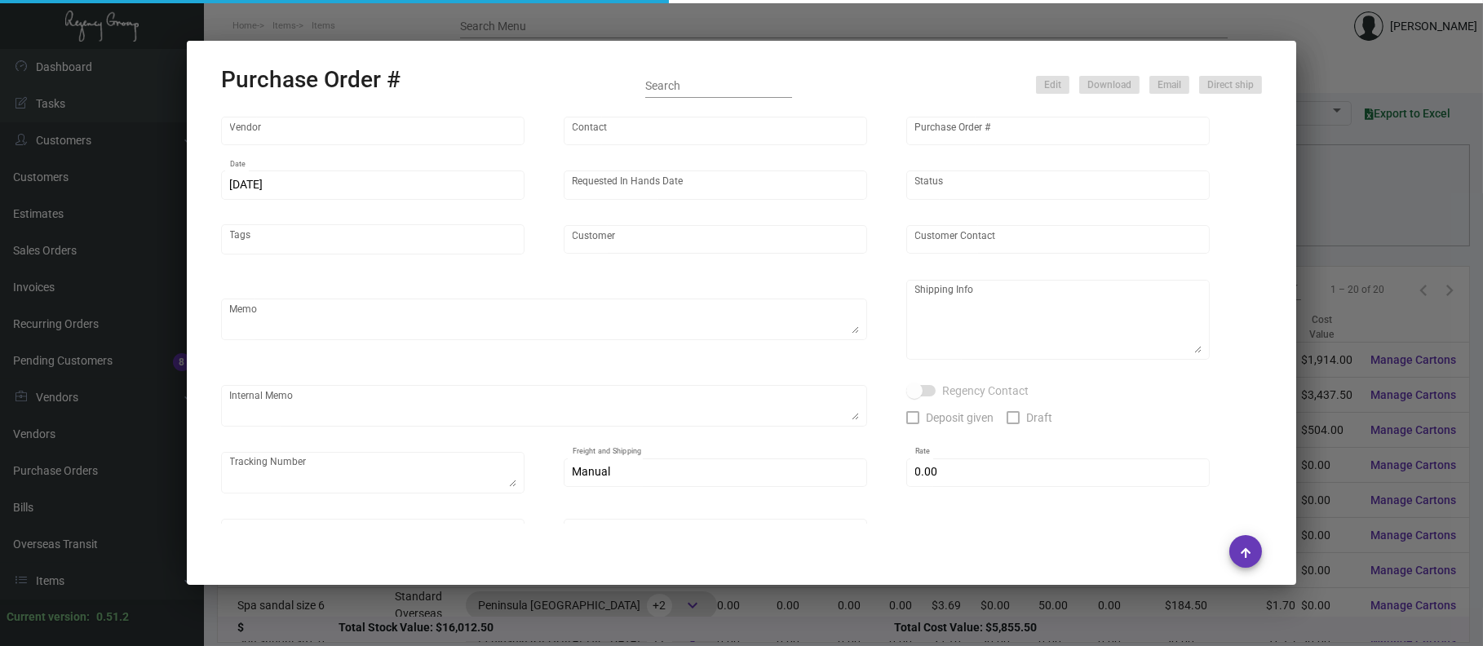
type input "$ 0.00"
type input "United States Dollar $"
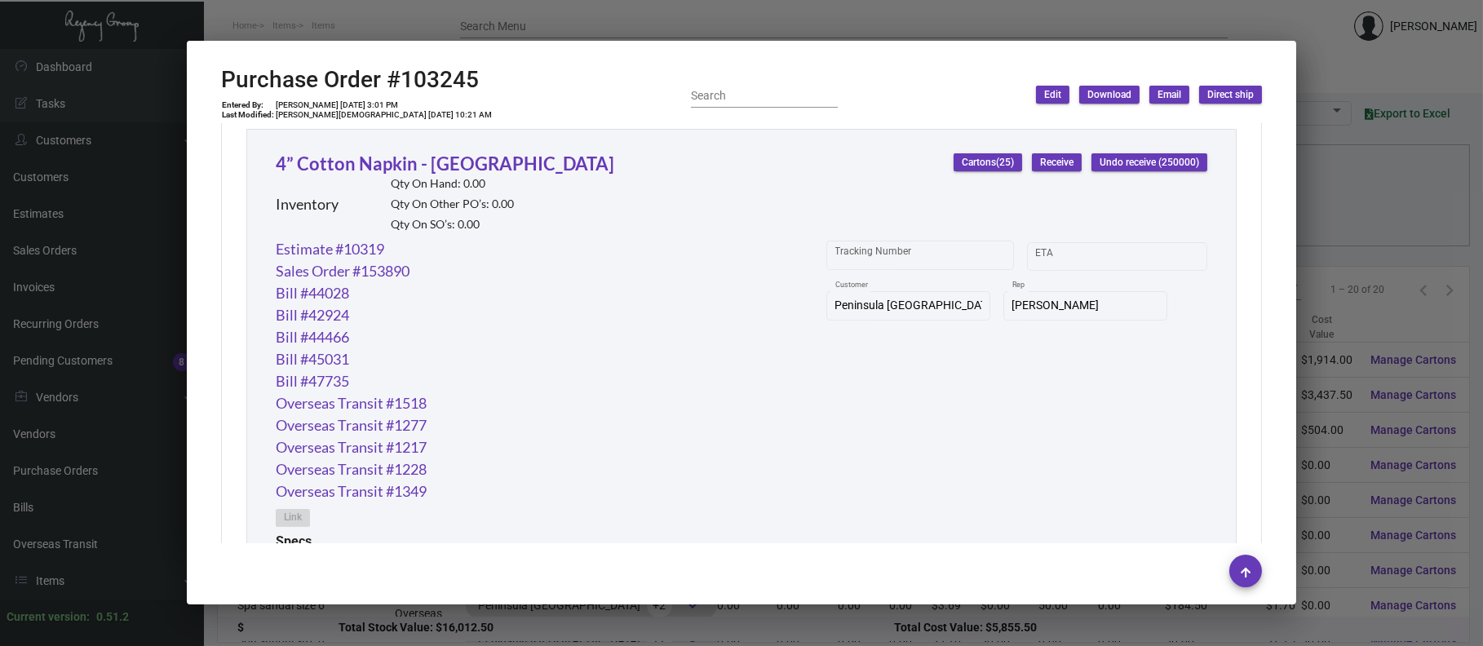
scroll to position [806, 0]
click at [1318, 166] on div at bounding box center [741, 323] width 1483 height 646
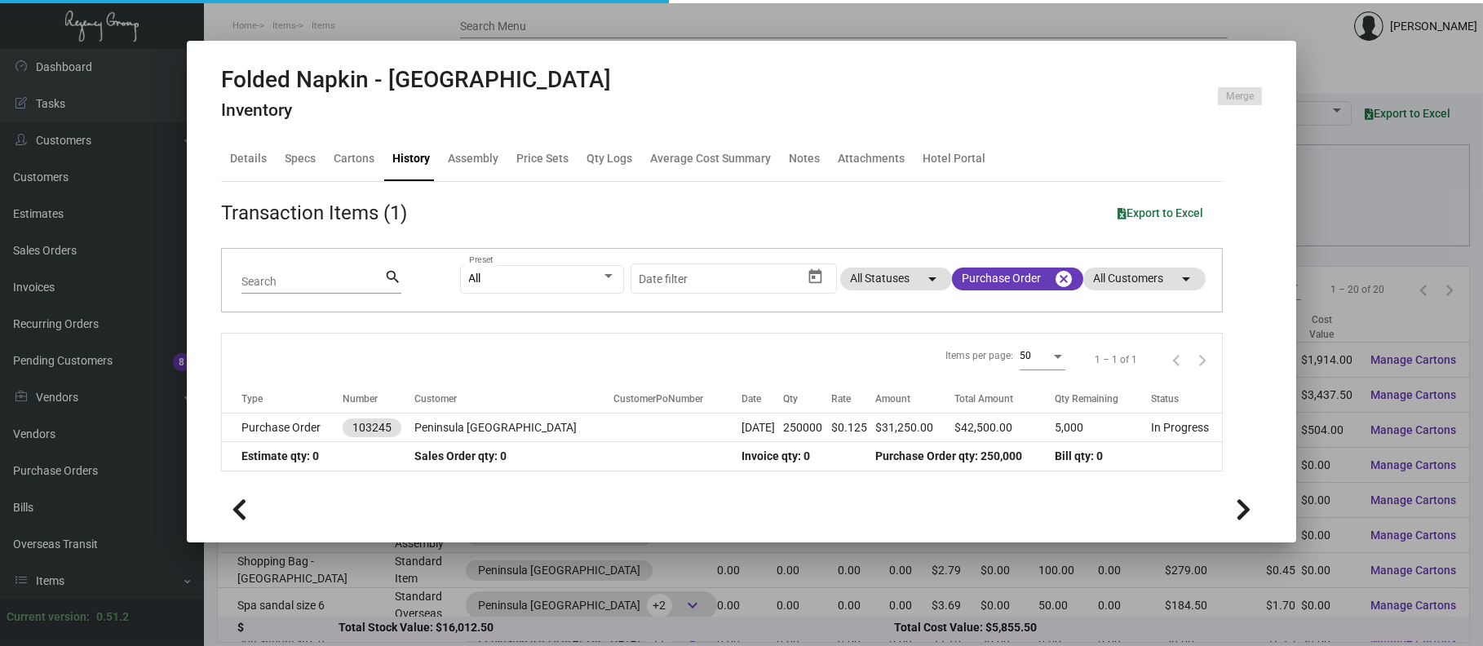
click at [1321, 171] on div at bounding box center [741, 323] width 1483 height 646
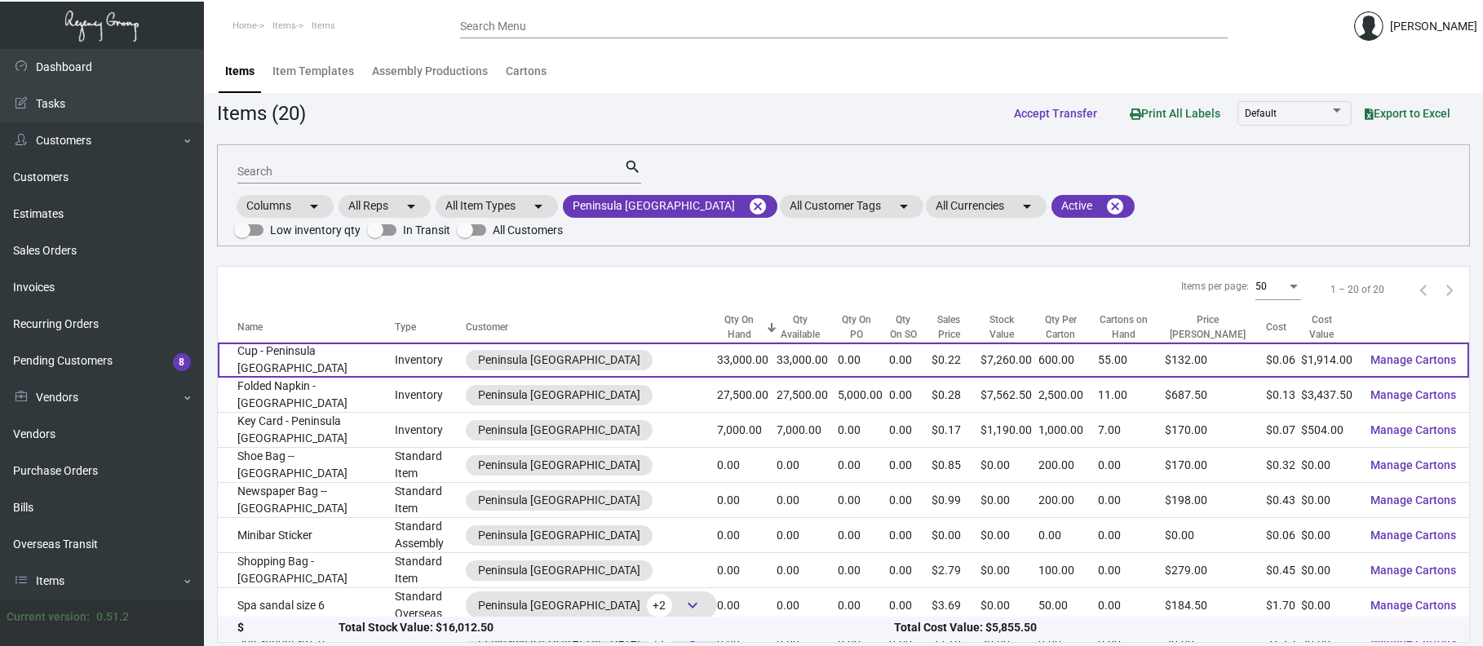
click at [326, 343] on td "Cup - Peninsula NYC" at bounding box center [306, 360] width 177 height 35
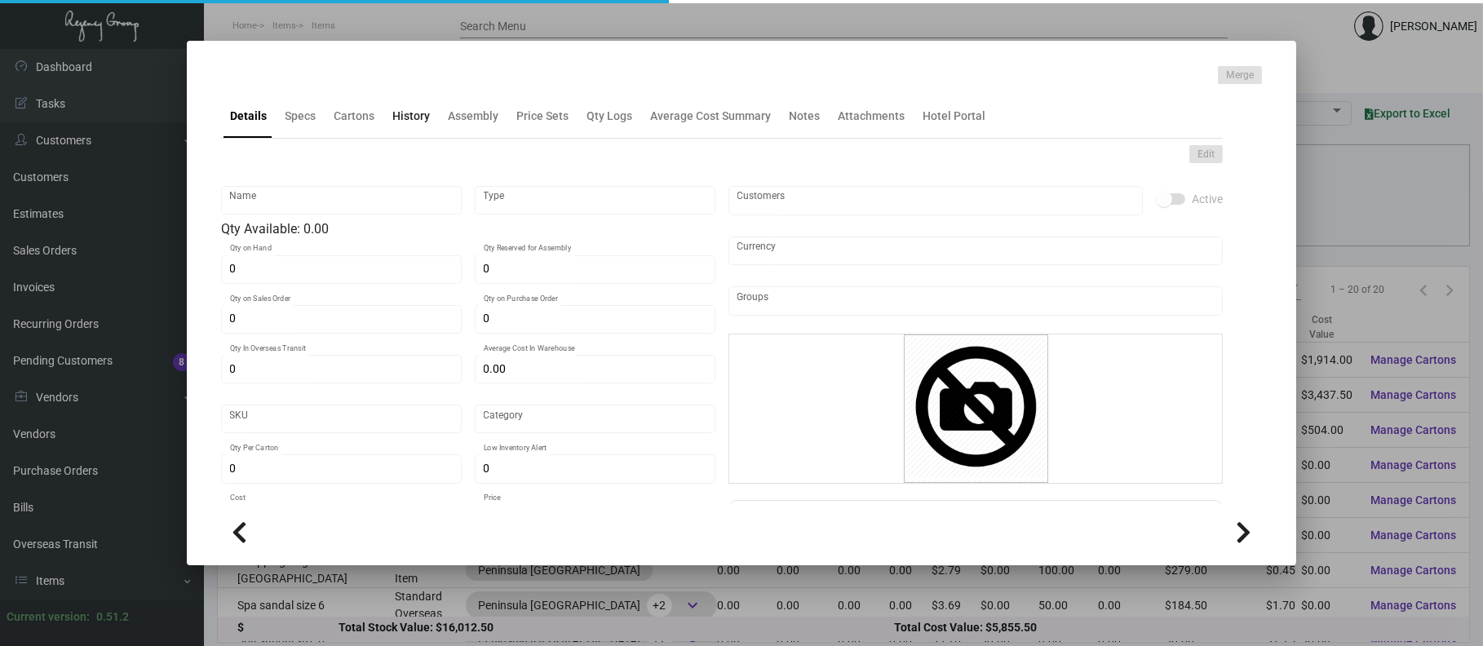
click at [416, 122] on div "History" at bounding box center [411, 116] width 38 height 17
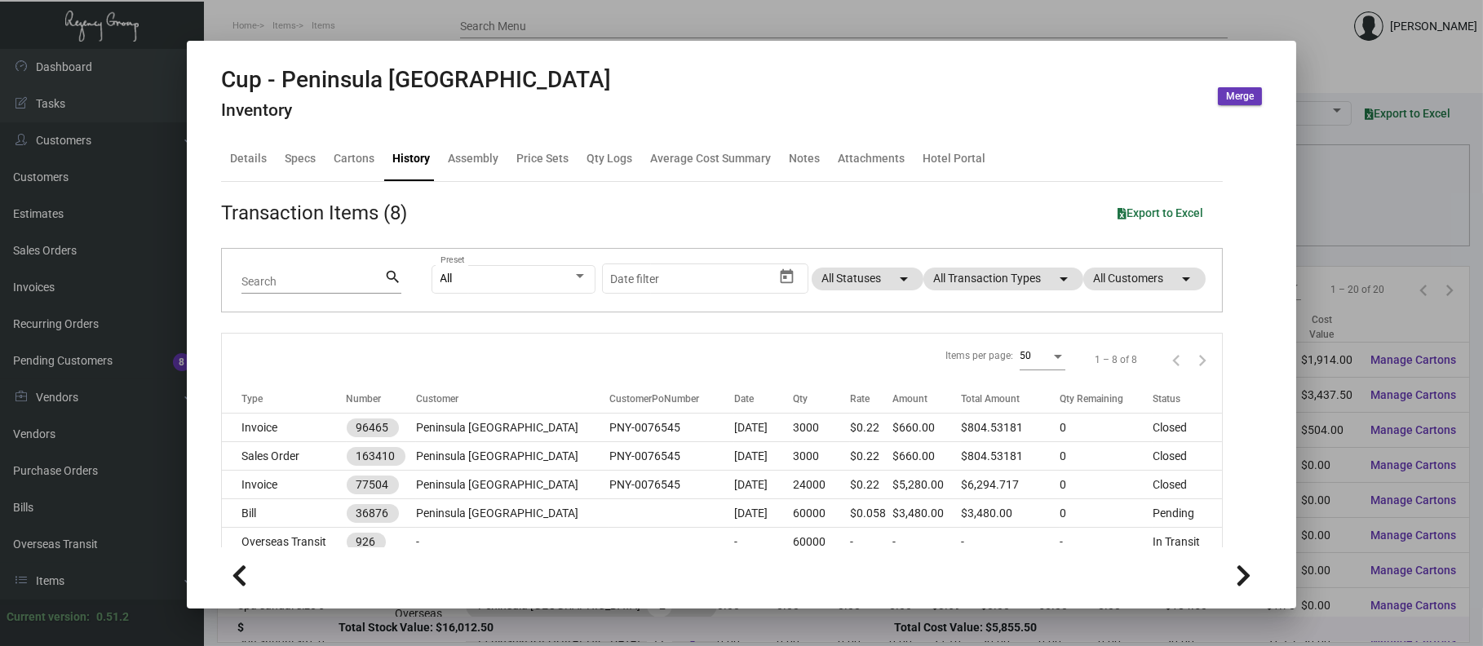
click at [1052, 291] on div "All Preset Start date – Date filter All Statuses arrow_drop_down All Transactio…" at bounding box center [817, 281] width 771 height 64
click at [1006, 284] on mat-chip "All Transaction Types arrow_drop_down" at bounding box center [1004, 279] width 160 height 23
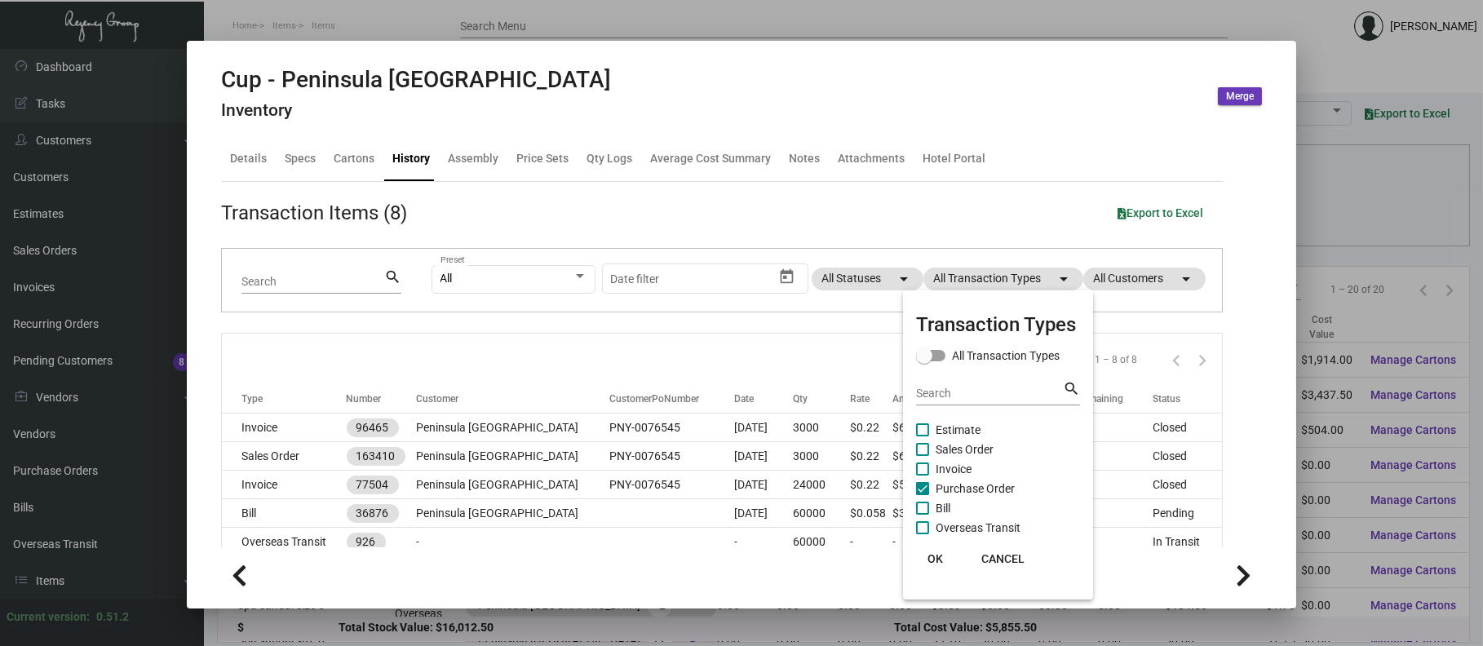
click at [994, 484] on span "Purchase Order" at bounding box center [975, 489] width 79 height 20
click at [923, 495] on input "Purchase Order" at bounding box center [922, 495] width 1 height 1
click at [994, 484] on span "Purchase Order" at bounding box center [975, 489] width 79 height 20
click at [923, 495] on input "Purchase Order" at bounding box center [922, 495] width 1 height 1
checkbox input "true"
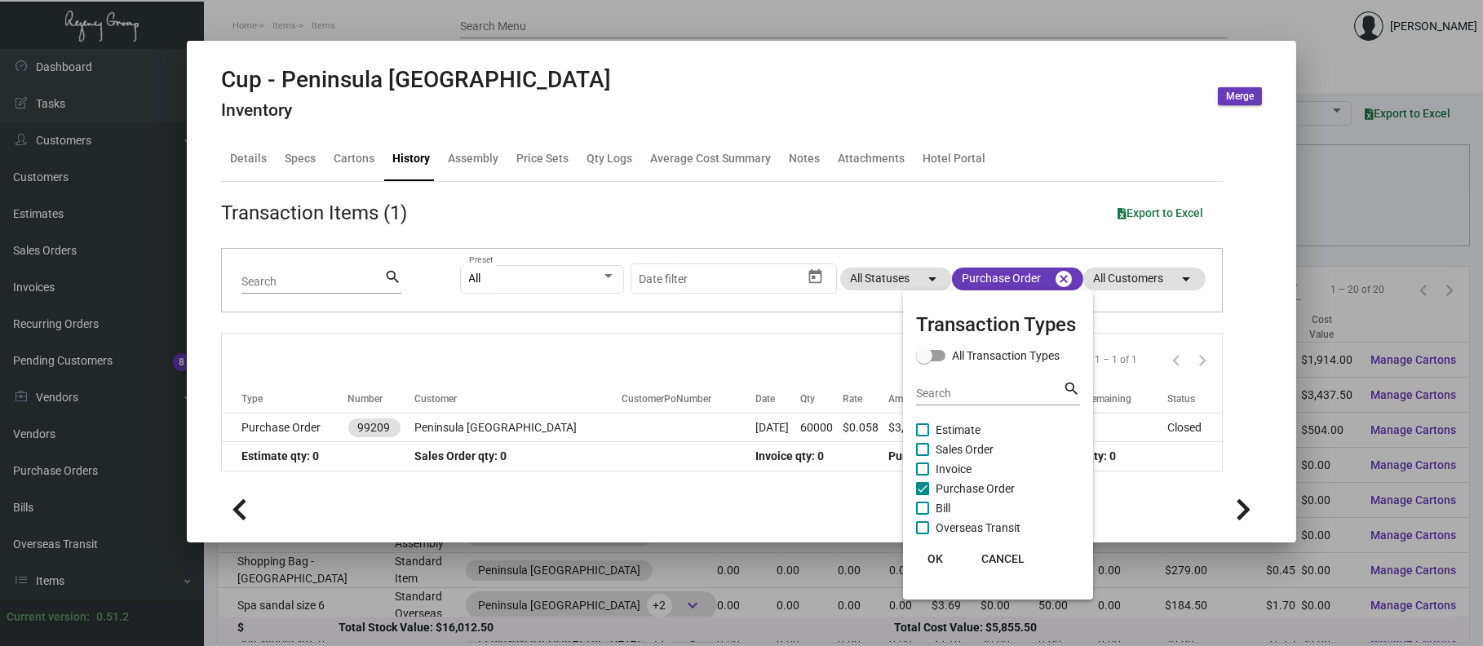
click at [514, 427] on div at bounding box center [741, 323] width 1483 height 646
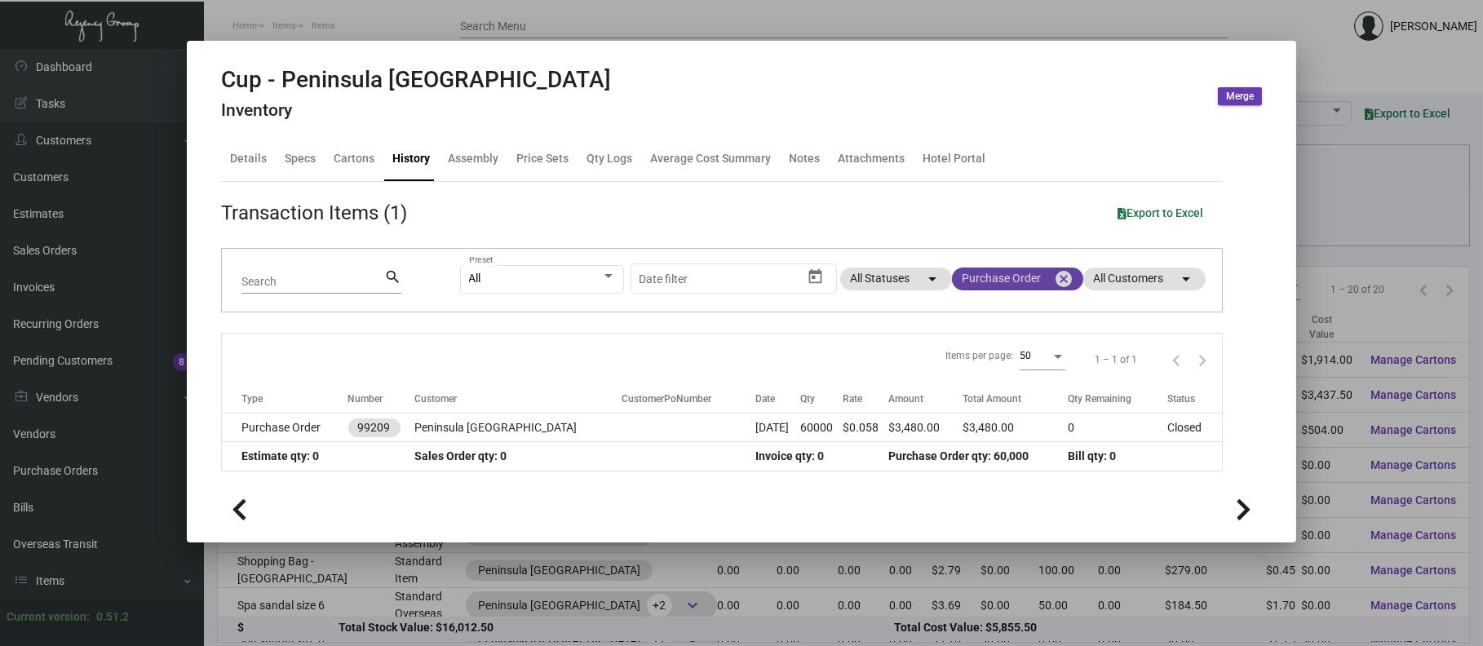
click at [1056, 275] on mat-icon "cancel" at bounding box center [1064, 279] width 20 height 20
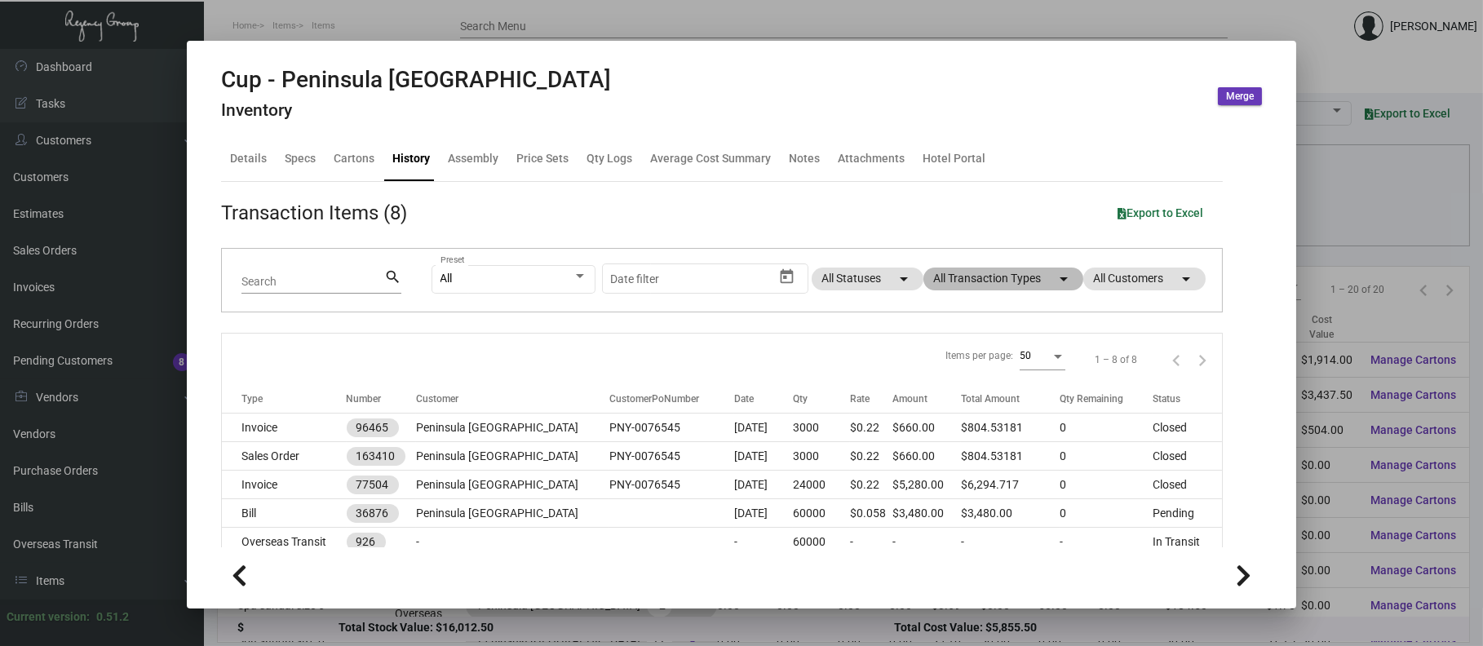
click at [1024, 278] on mat-chip "All Transaction Types arrow_drop_down" at bounding box center [1004, 279] width 160 height 23
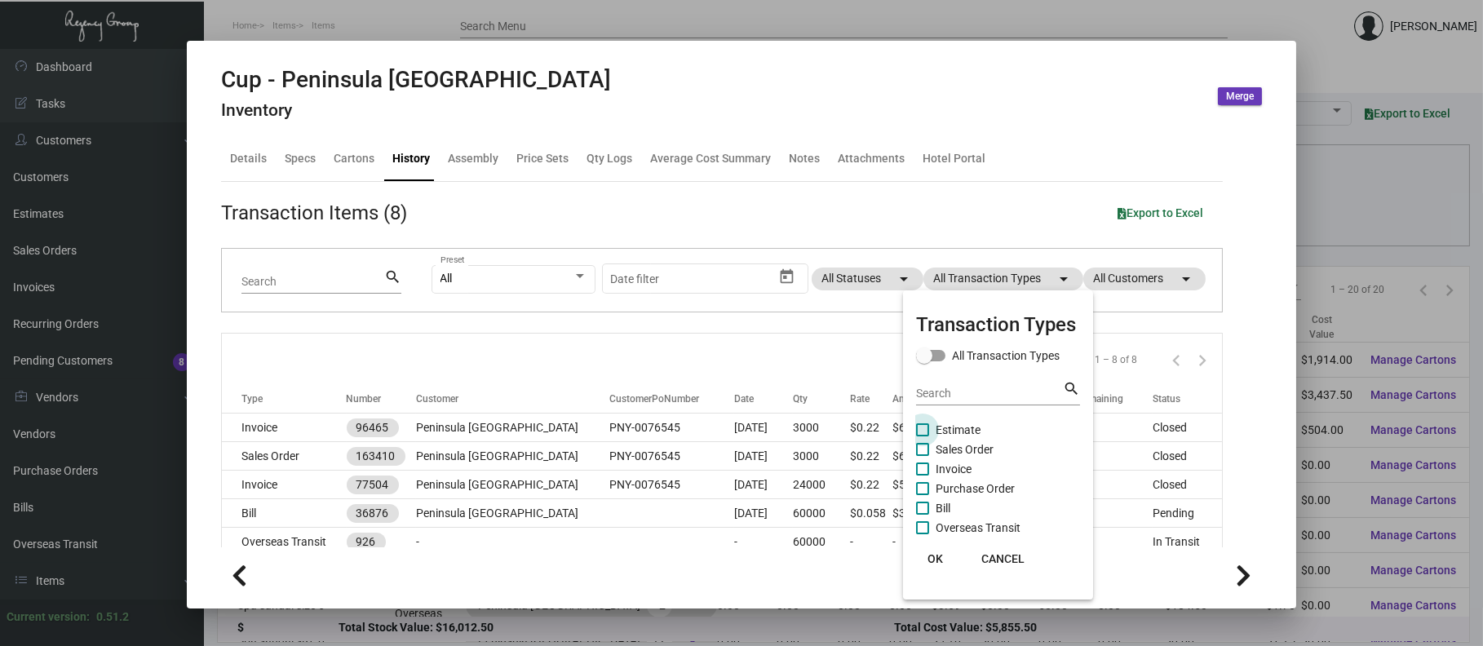
click at [942, 427] on span "Estimate" at bounding box center [958, 430] width 45 height 20
click at [923, 437] on input "Estimate" at bounding box center [922, 437] width 1 height 1
checkbox input "true"
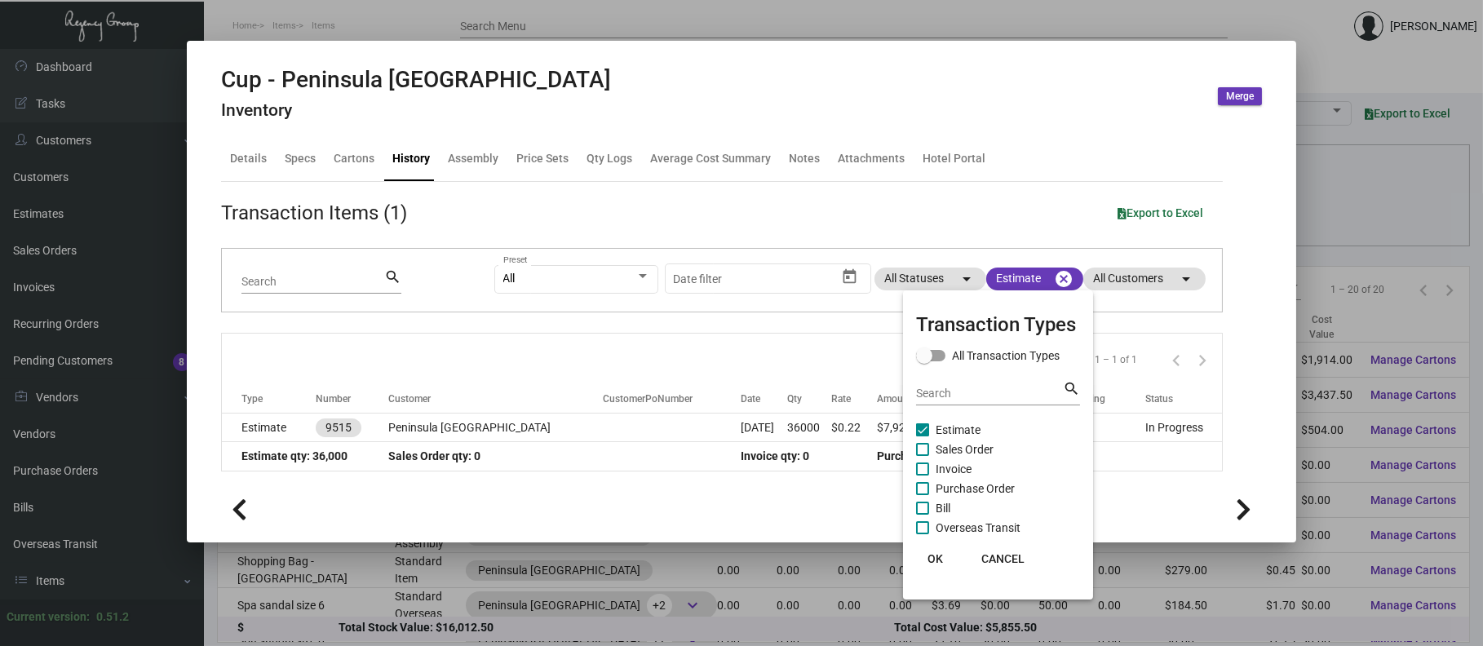
click at [954, 484] on span "Purchase Order" at bounding box center [975, 489] width 79 height 20
click at [923, 495] on input "Purchase Order" at bounding box center [922, 495] width 1 height 1
checkbox input "true"
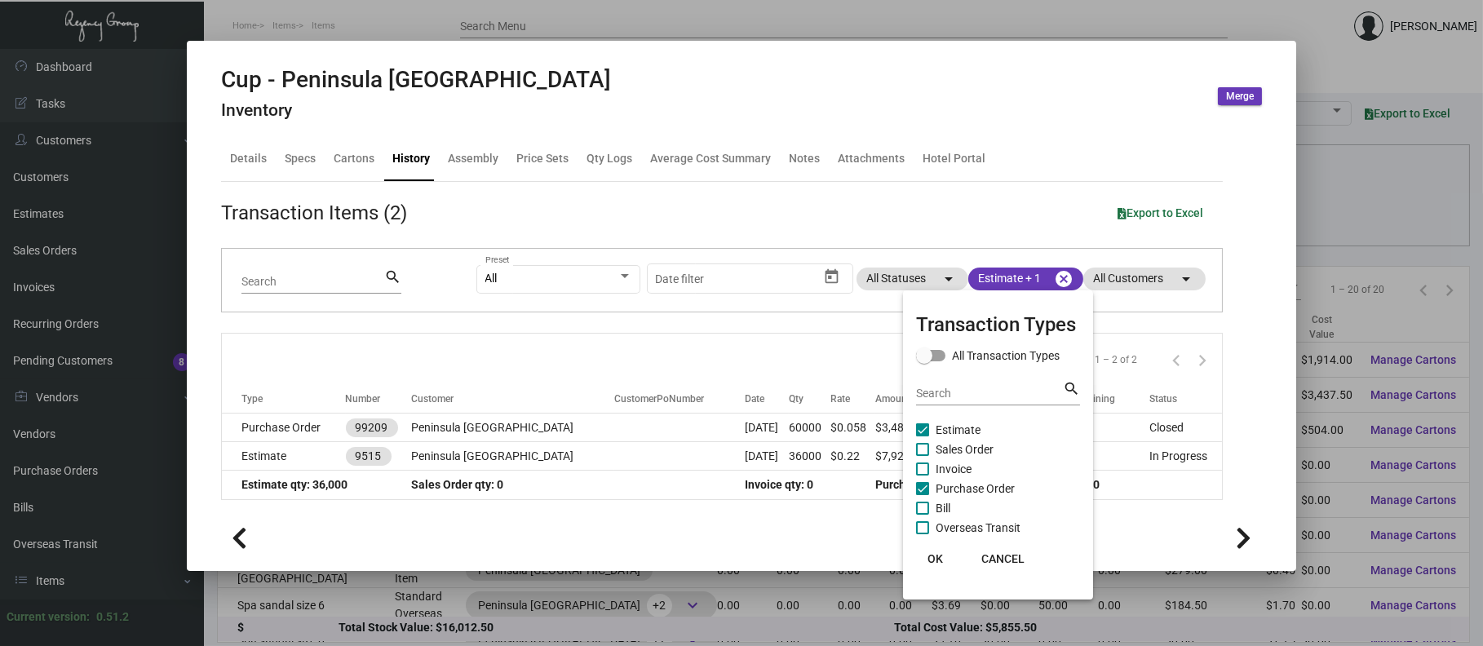
click at [928, 86] on div at bounding box center [741, 323] width 1483 height 646
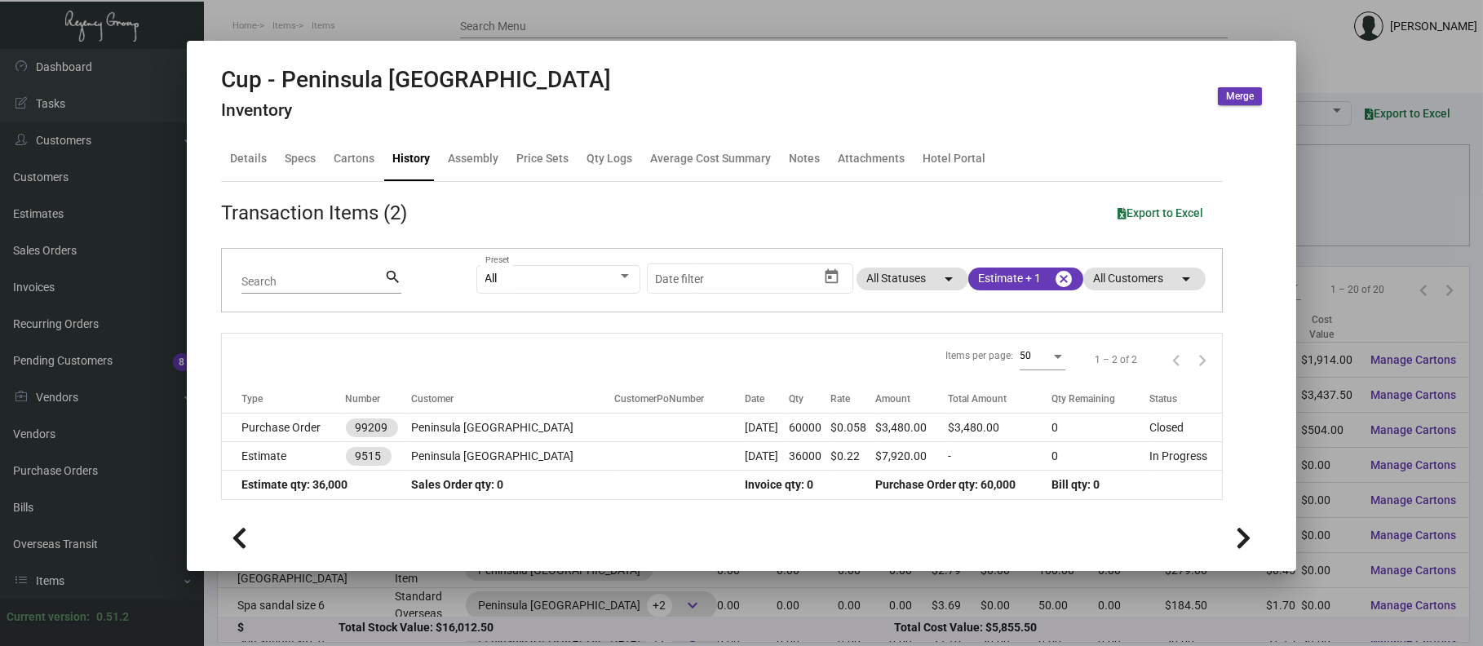
click at [1284, 30] on div at bounding box center [741, 323] width 1483 height 646
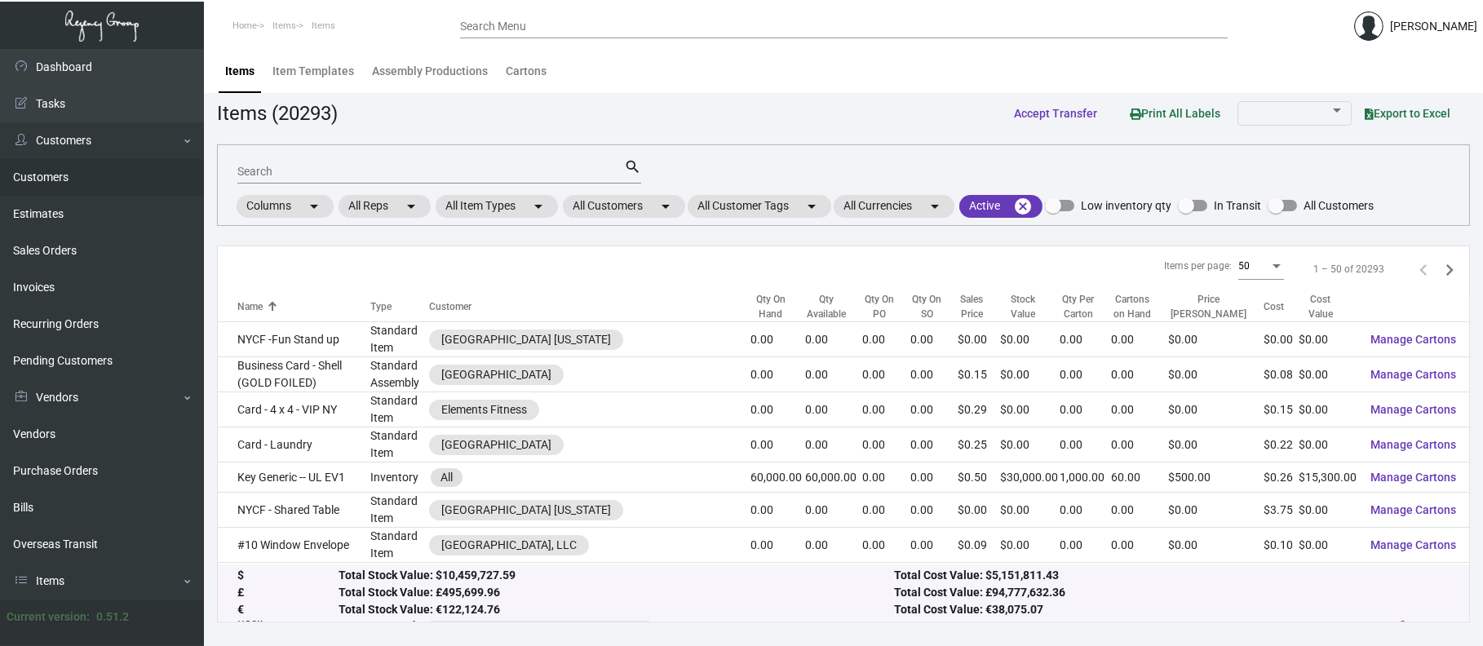
click at [109, 193] on link "Customers" at bounding box center [102, 177] width 204 height 37
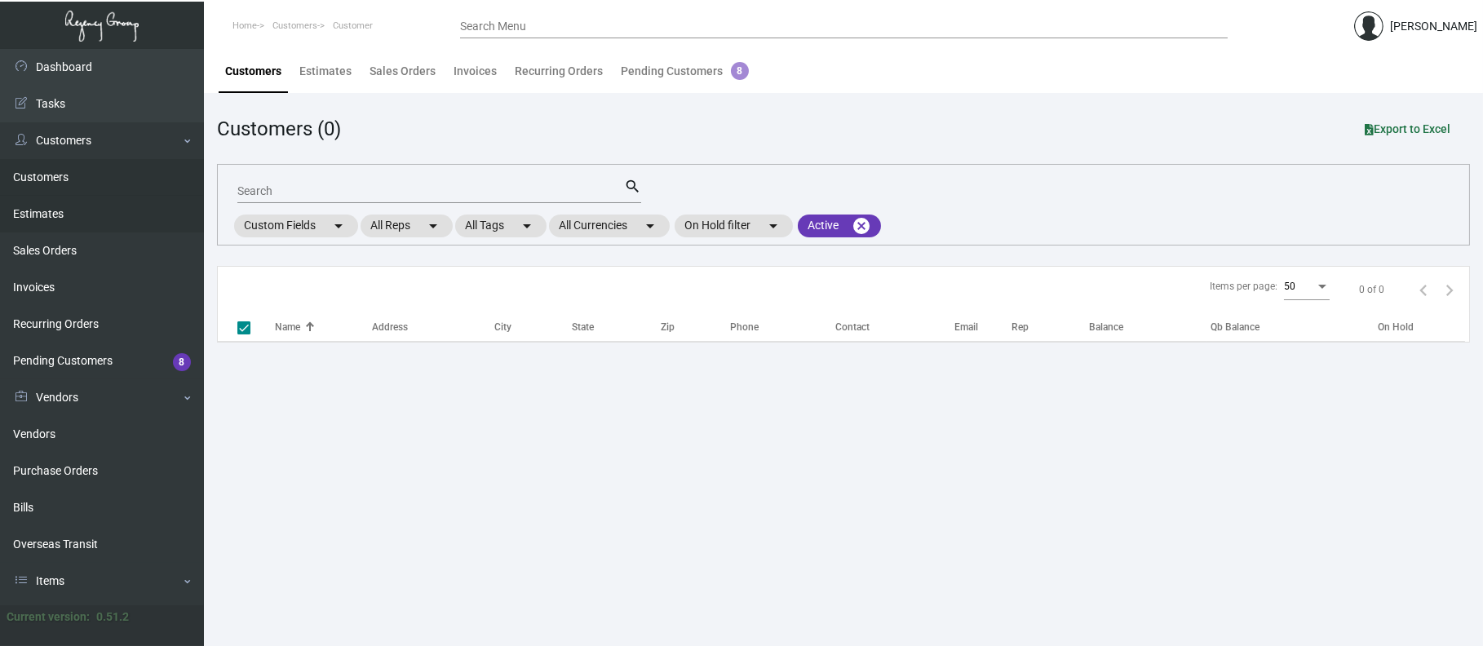
click at [118, 202] on link "Estimates" at bounding box center [102, 214] width 204 height 37
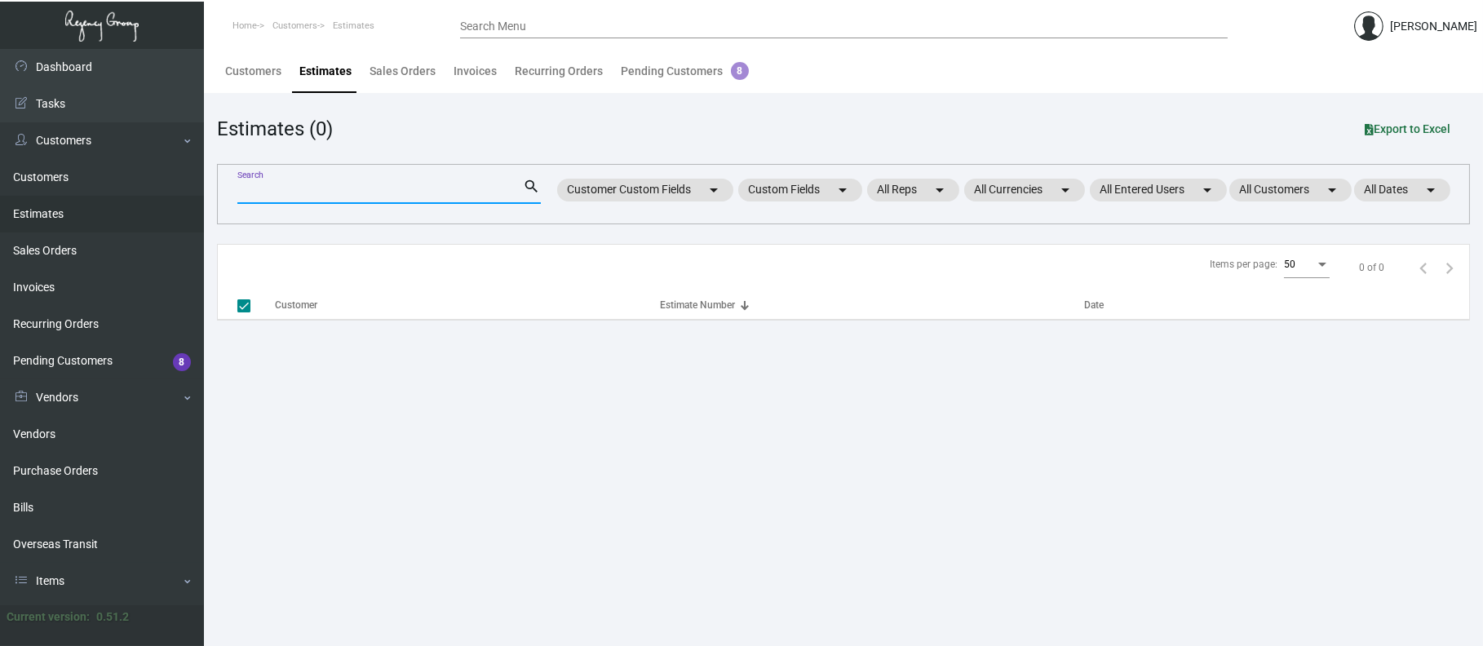
click at [242, 194] on input "Search" at bounding box center [380, 191] width 286 height 13
type input "1"
checkbox input "false"
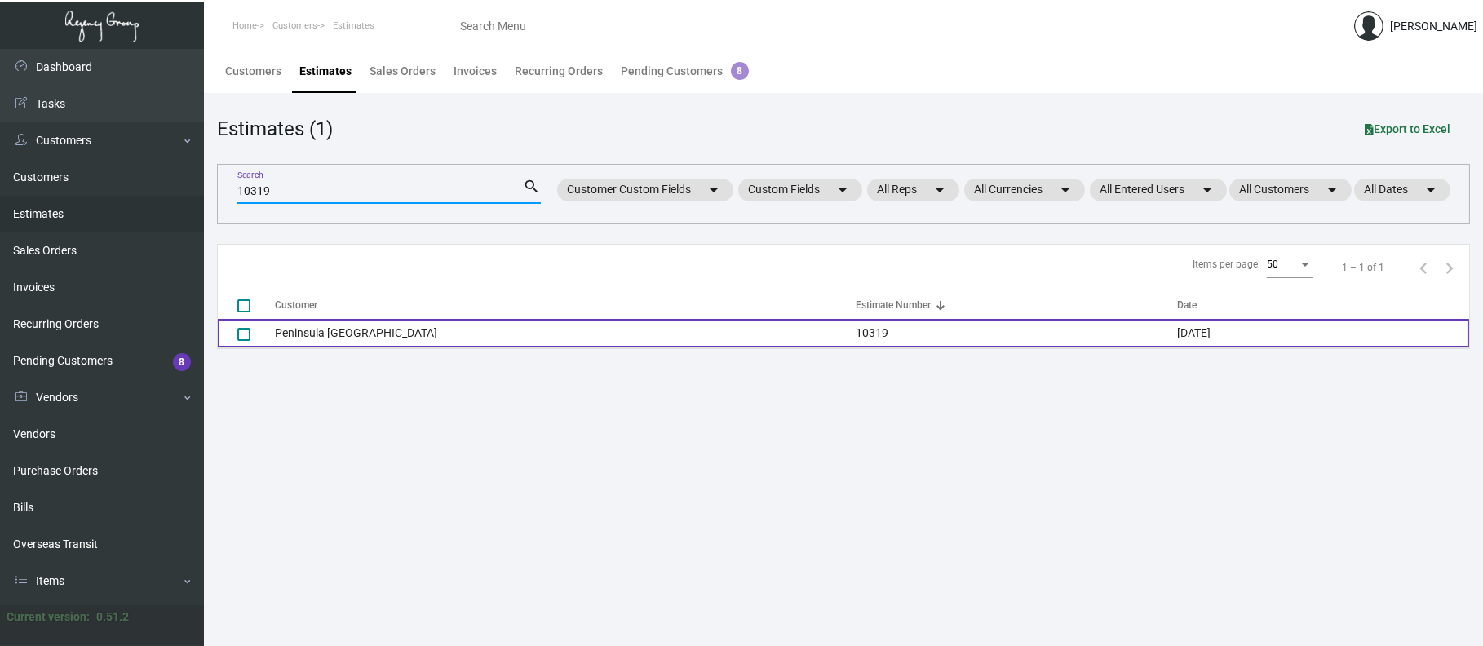
type input "10319"
click at [403, 327] on td "Peninsula [GEOGRAPHIC_DATA]" at bounding box center [565, 333] width 581 height 29
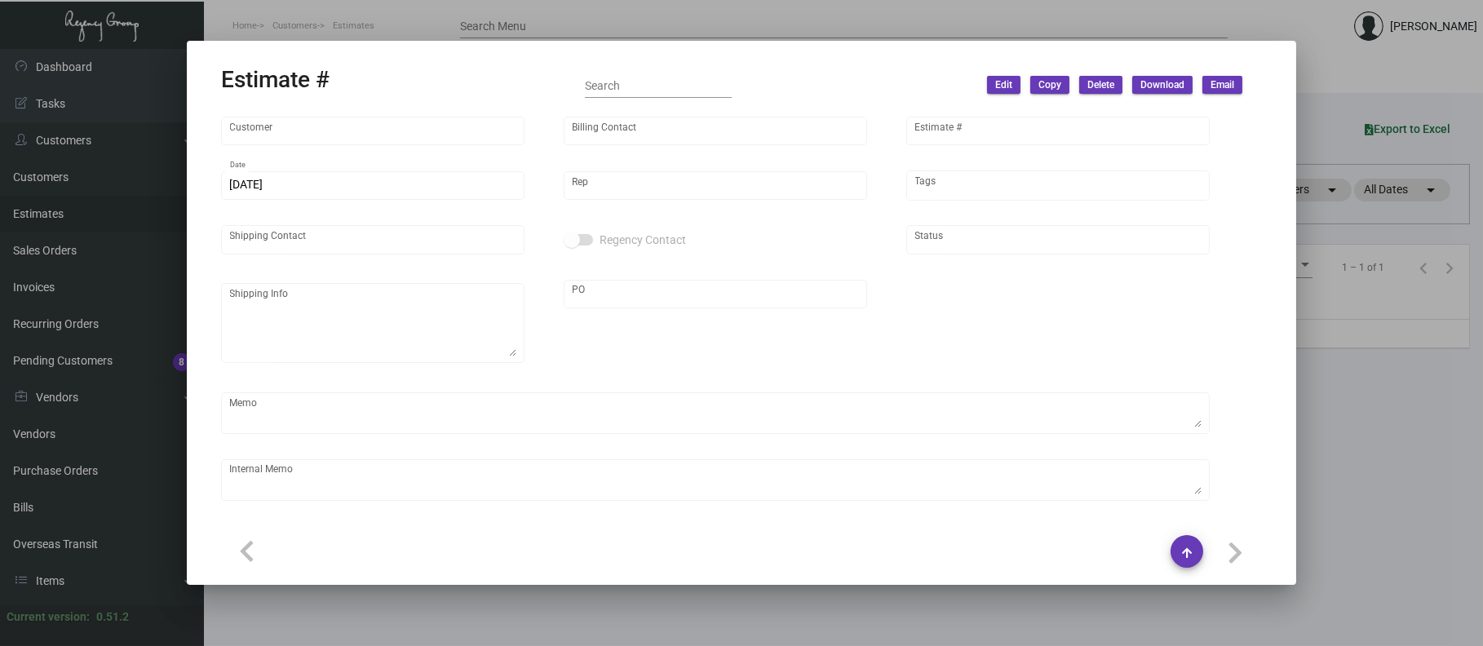
type input "Peninsula [GEOGRAPHIC_DATA]"
type input "[PERSON_NAME]"
type input "10319"
type input "[DATE]"
type input "[PERSON_NAME]"
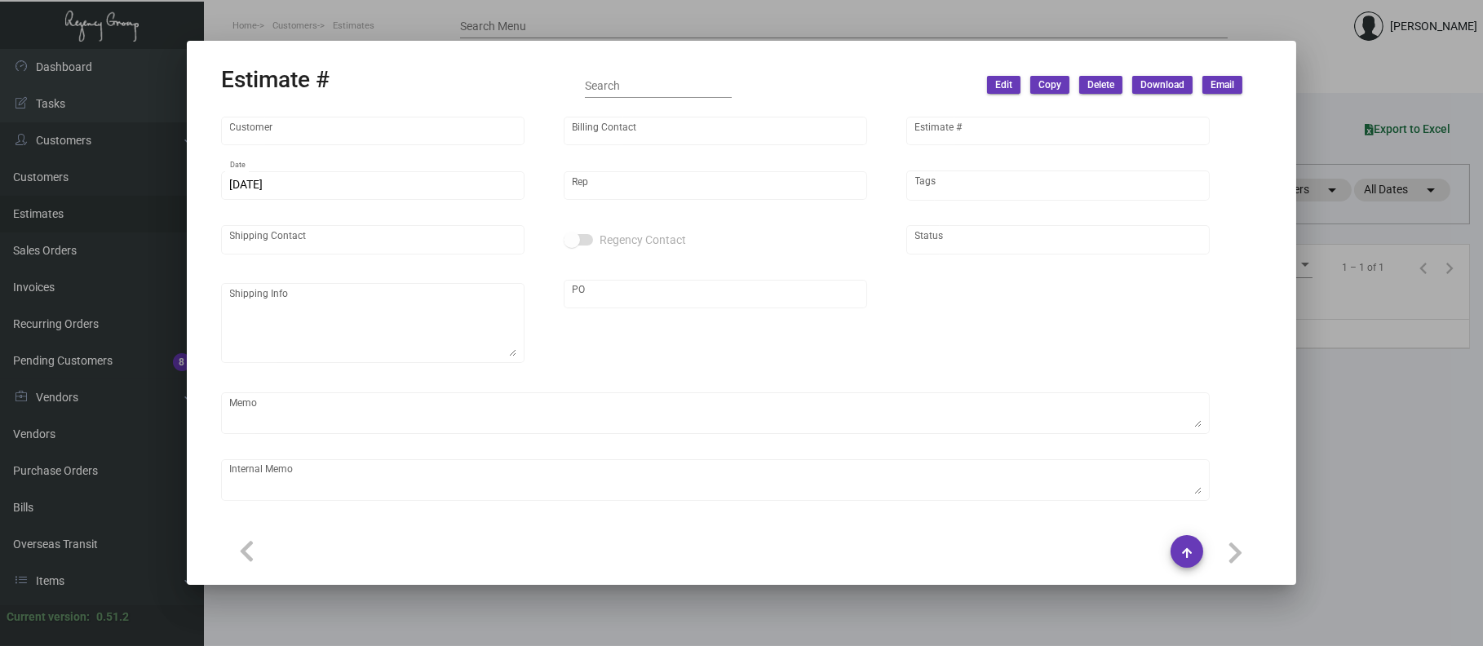
type input "United States Dollar $"
type input "$ 0.00"
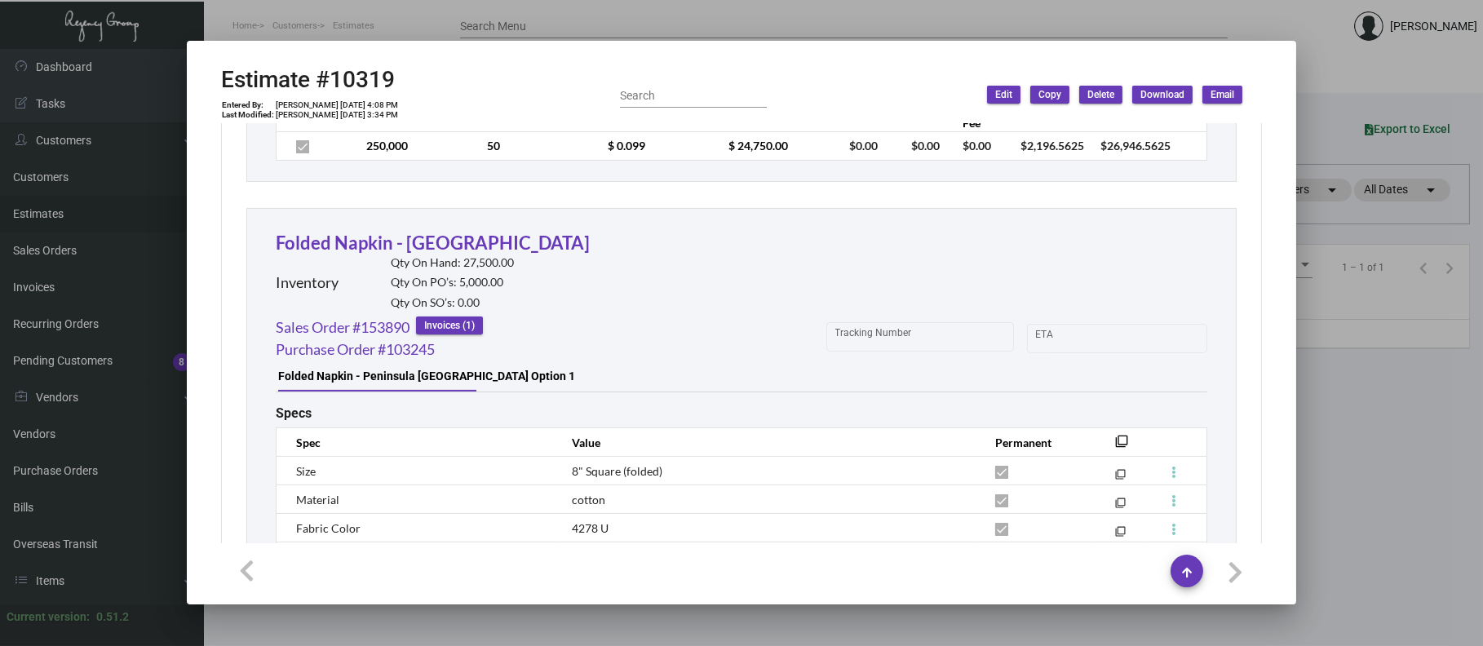
scroll to position [1528, 0]
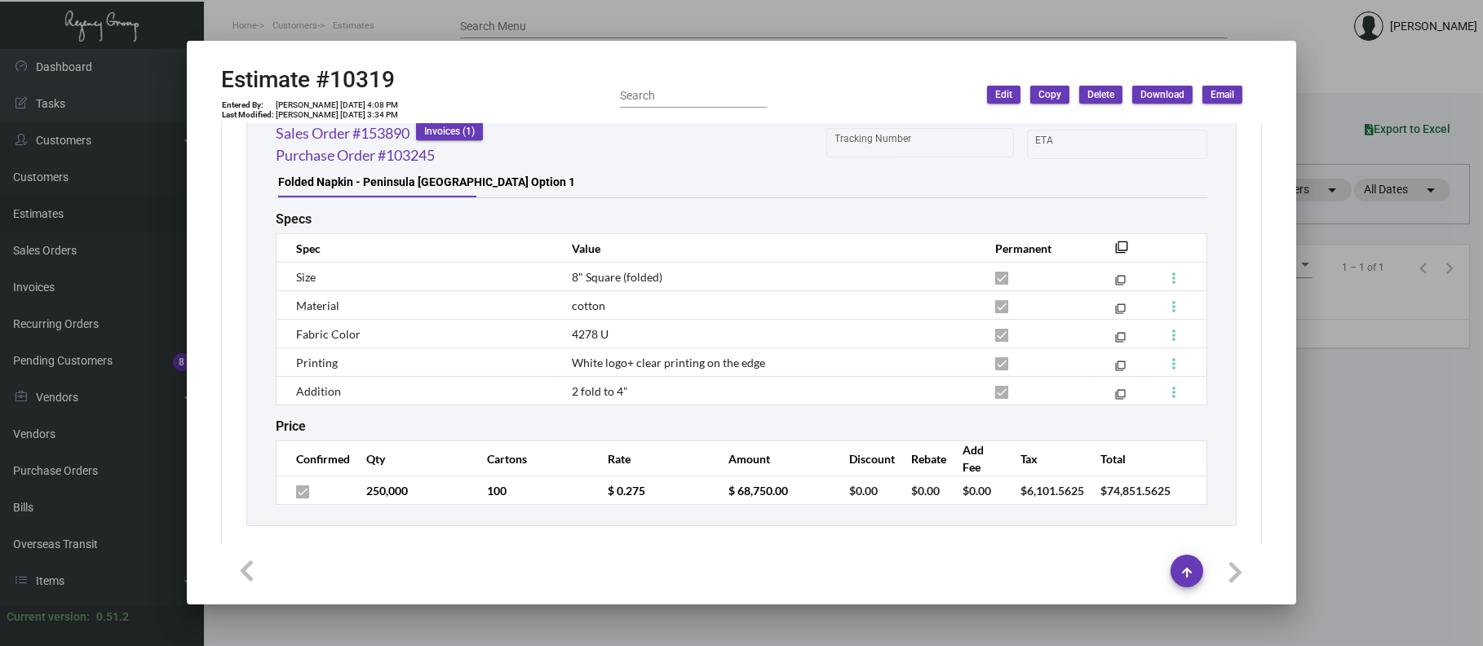
click at [469, 14] on div at bounding box center [741, 323] width 1483 height 646
